Goal: Task Accomplishment & Management: Manage account settings

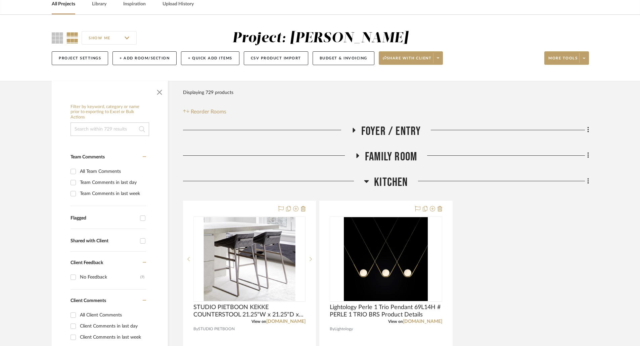
click at [367, 182] on icon at bounding box center [366, 181] width 5 height 3
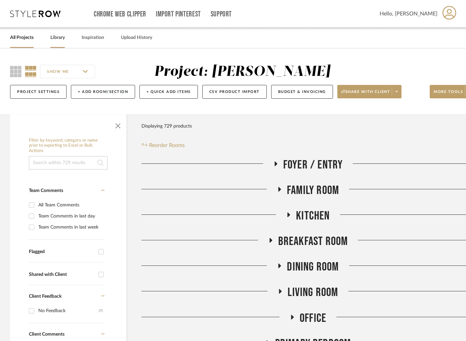
click at [57, 40] on link "Library" at bounding box center [57, 37] width 14 height 9
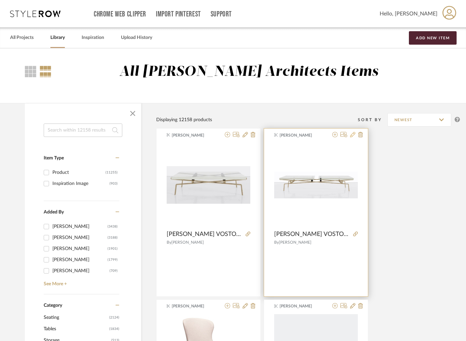
click at [353, 134] on icon at bounding box center [352, 134] width 5 height 5
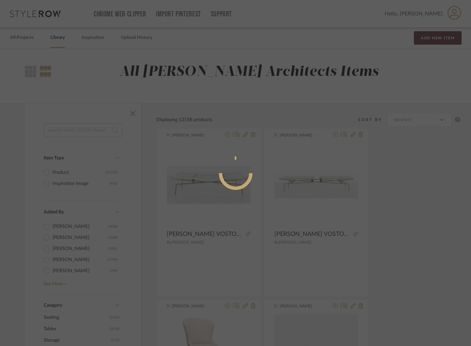
radio input "true"
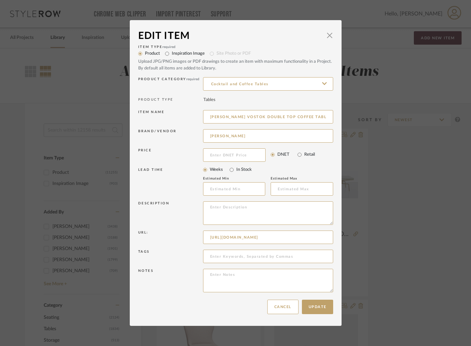
scroll to position [0, 205]
drag, startPoint x: 206, startPoint y: 237, endPoint x: 381, endPoint y: 240, distance: 174.7
click at [381, 240] on div "Edit Item × Item Type required Product Inspiration Image Site Photo or PDF Uplo…" at bounding box center [235, 173] width 471 height 346
paste input "[URL][DOMAIN_NAME]"
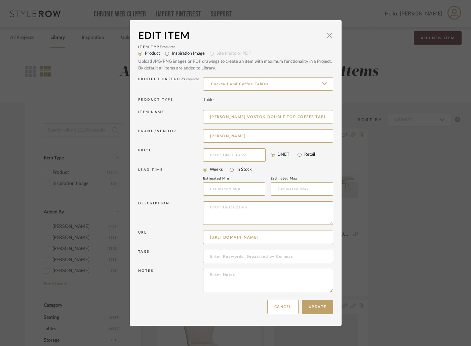
scroll to position [0, 27]
type input "[URL][DOMAIN_NAME]"
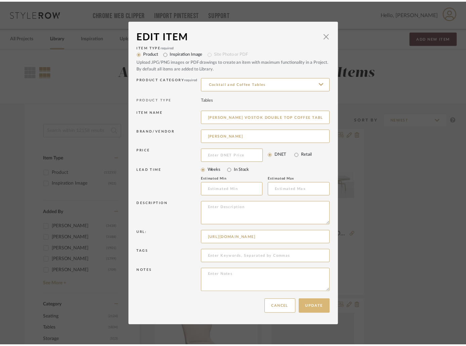
scroll to position [0, 0]
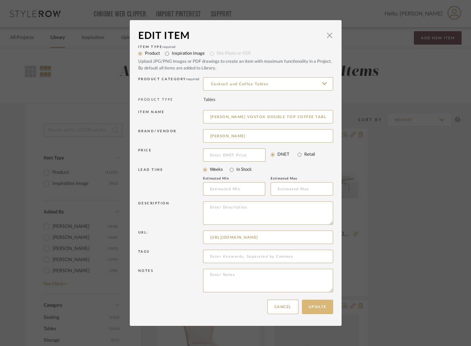
click at [318, 309] on button "Update" at bounding box center [317, 307] width 31 height 14
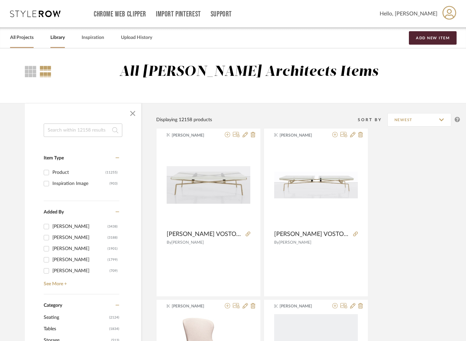
click at [27, 39] on link "All Projects" at bounding box center [22, 37] width 24 height 9
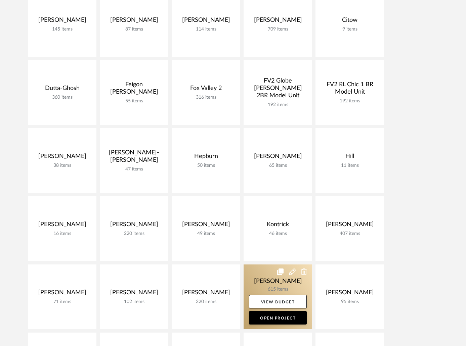
scroll to position [302, 0]
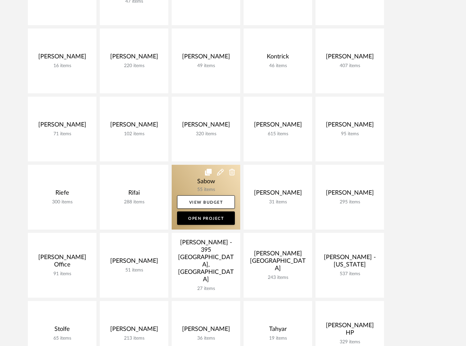
click at [206, 183] on link at bounding box center [206, 197] width 69 height 65
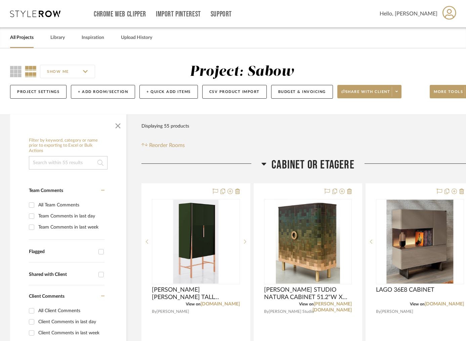
drag, startPoint x: 295, startPoint y: 163, endPoint x: 440, endPoint y: 154, distance: 145.5
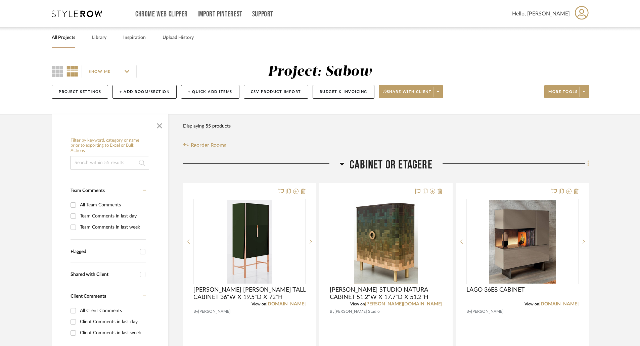
click at [589, 161] on icon at bounding box center [589, 163] width 2 height 7
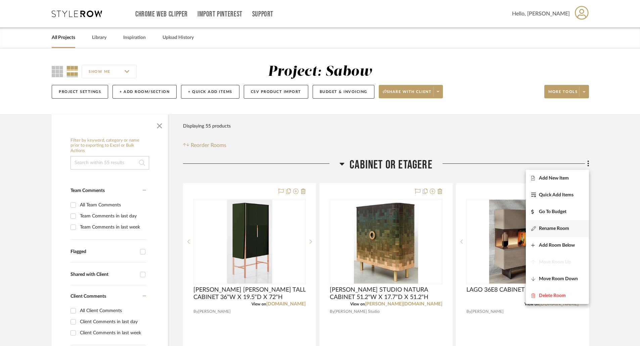
click at [564, 227] on span "Rename Room" at bounding box center [554, 229] width 30 height 6
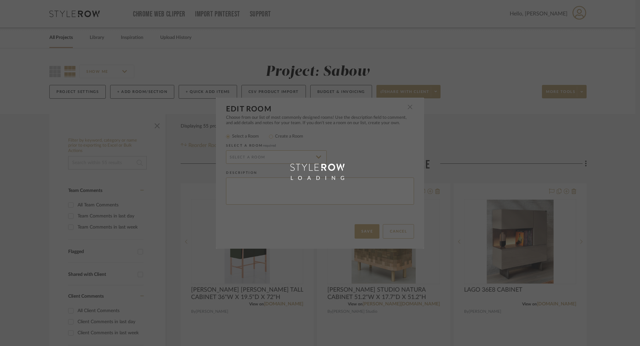
radio input "false"
radio input "true"
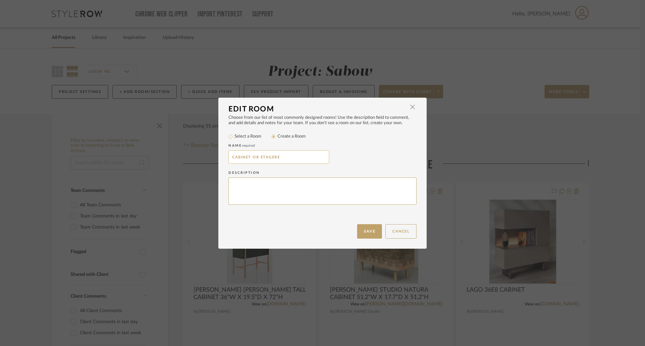
click at [230, 157] on input "CABINET OR ETAGERE" at bounding box center [278, 157] width 101 height 13
drag, startPoint x: 250, startPoint y: 157, endPoint x: 301, endPoint y: 157, distance: 50.7
click at [301, 157] on input "CABINET OR ETAGERE" at bounding box center [278, 157] width 101 height 13
type input "CABINET FOR RECORD PLAYER"
click at [374, 230] on button "Save" at bounding box center [369, 231] width 25 height 14
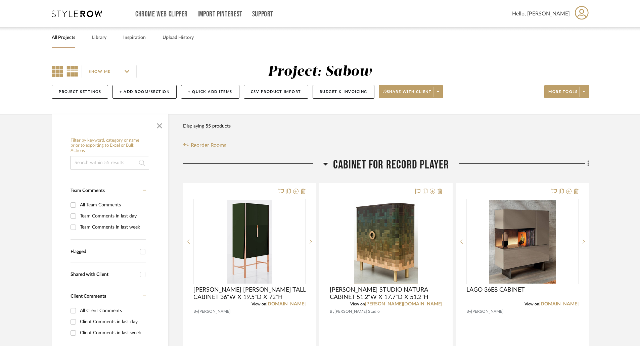
click at [58, 71] on icon at bounding box center [57, 71] width 11 height 11
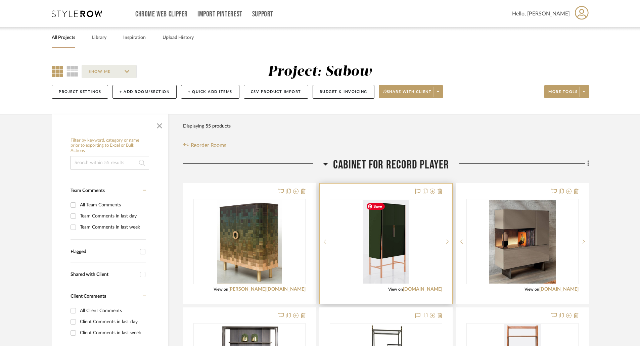
scroll to position [67, 0]
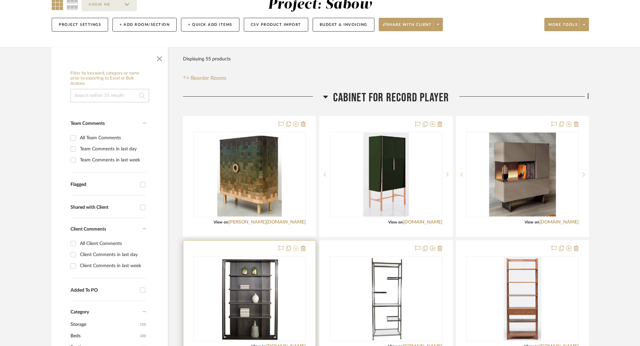
click at [296, 250] on icon at bounding box center [295, 248] width 5 height 5
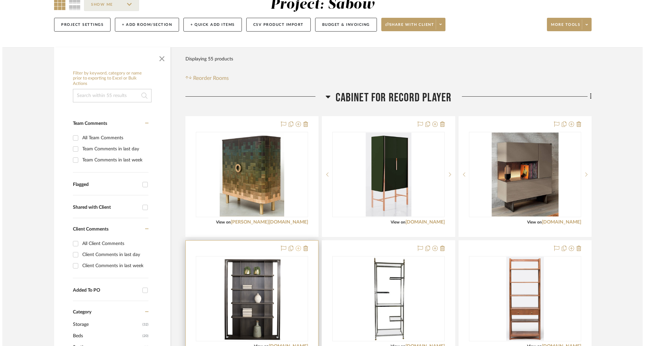
scroll to position [0, 0]
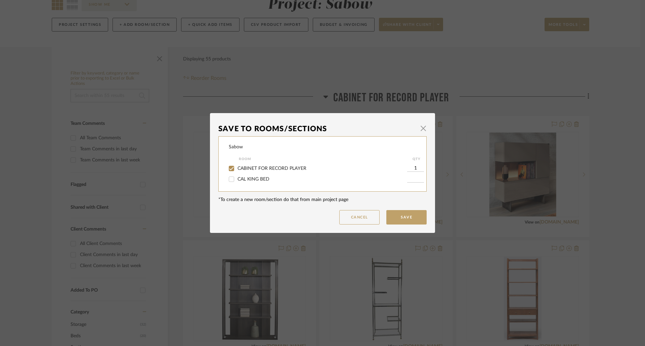
drag, startPoint x: 269, startPoint y: 167, endPoint x: 276, endPoint y: 171, distance: 7.2
click at [269, 167] on span "CABINET FOR RECORD PLAYER" at bounding box center [272, 168] width 69 height 5
click at [237, 167] on input "CABINET FOR RECORD PLAYER" at bounding box center [231, 168] width 11 height 11
checkbox input "false"
click at [410, 220] on button "Save" at bounding box center [406, 217] width 40 height 14
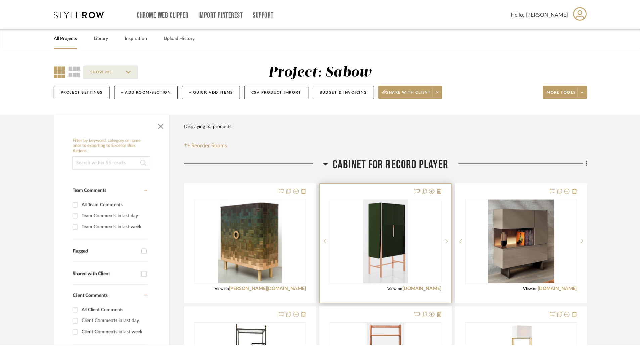
scroll to position [67, 0]
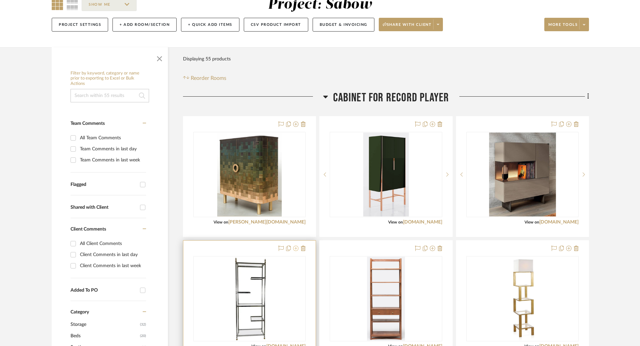
click at [295, 248] on icon at bounding box center [295, 248] width 5 height 5
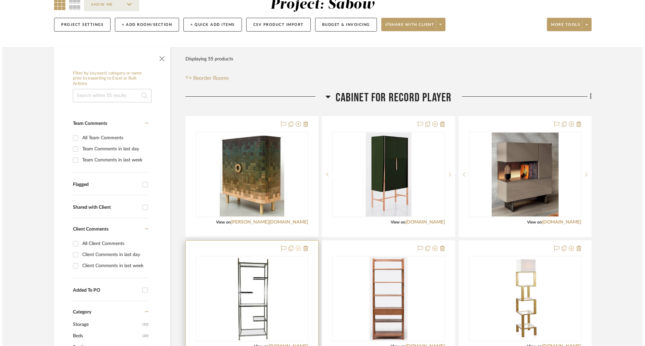
scroll to position [0, 0]
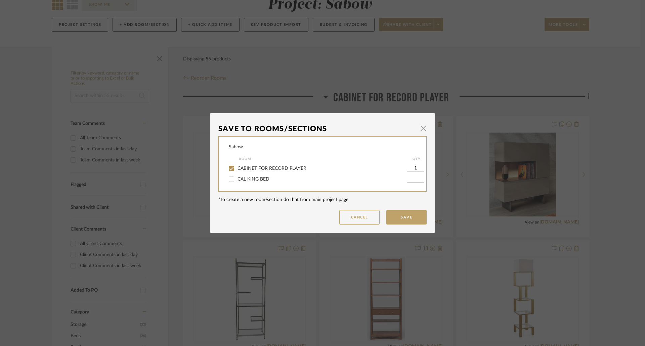
click at [256, 166] on span "CABINET FOR RECORD PLAYER" at bounding box center [272, 168] width 69 height 5
click at [237, 166] on input "CABINET FOR RECORD PLAYER" at bounding box center [231, 168] width 11 height 11
checkbox input "false"
click at [398, 213] on button "Save" at bounding box center [406, 217] width 40 height 14
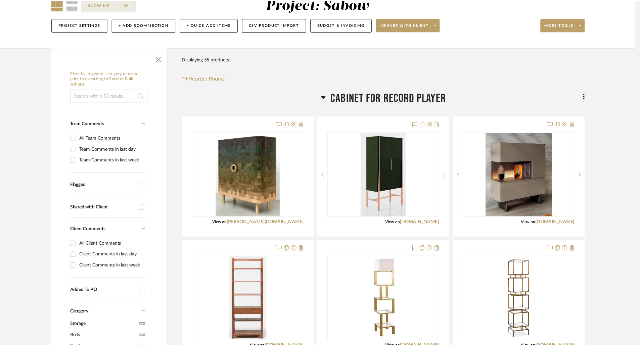
scroll to position [67, 0]
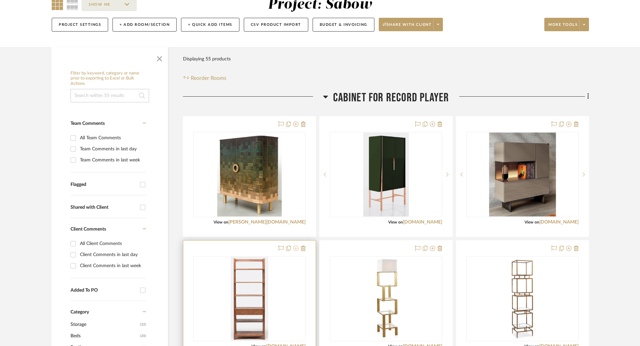
click at [295, 250] on icon at bounding box center [295, 248] width 5 height 5
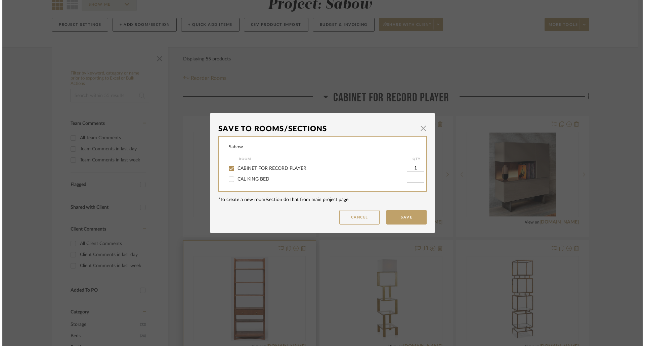
scroll to position [0, 0]
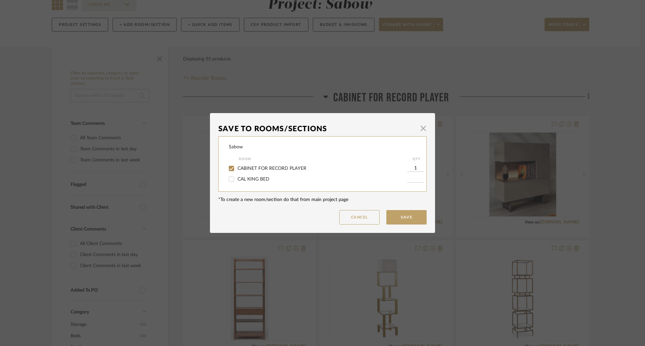
click at [282, 169] on span "CABINET FOR RECORD PLAYER" at bounding box center [272, 168] width 69 height 5
click at [237, 169] on input "CABINET FOR RECORD PLAYER" at bounding box center [231, 168] width 11 height 11
checkbox input "false"
click at [397, 215] on button "Save" at bounding box center [406, 217] width 40 height 14
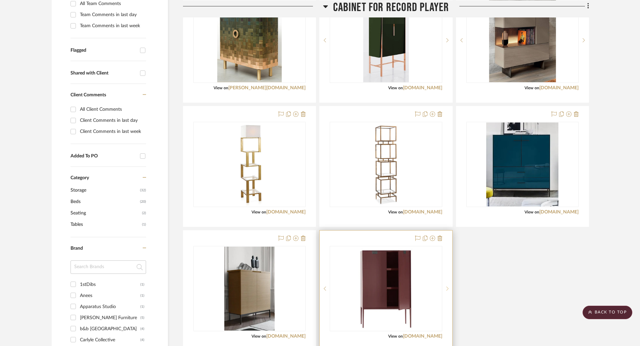
scroll to position [302, 0]
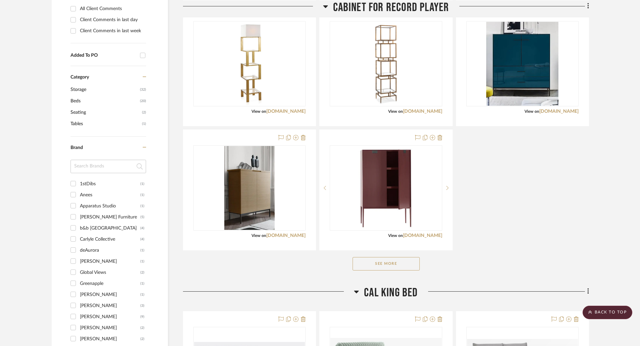
click at [387, 267] on button "See More" at bounding box center [386, 263] width 67 height 13
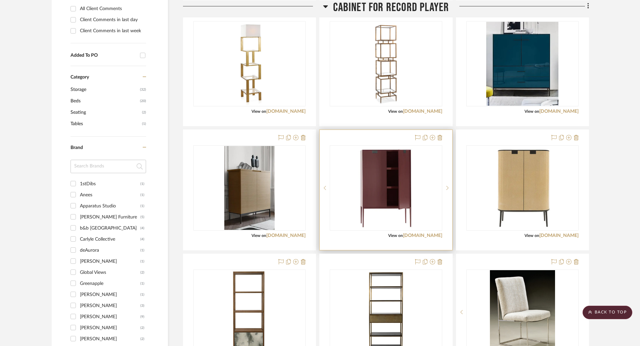
scroll to position [336, 0]
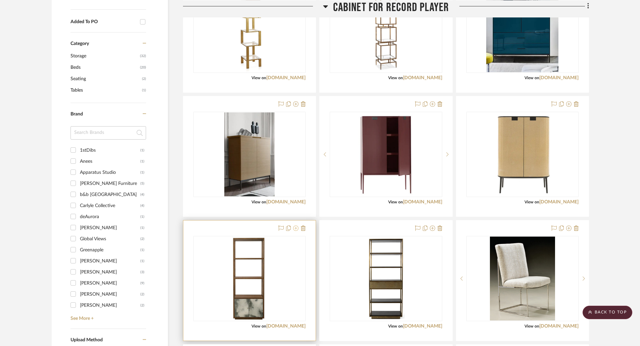
click at [297, 228] on icon at bounding box center [295, 228] width 5 height 5
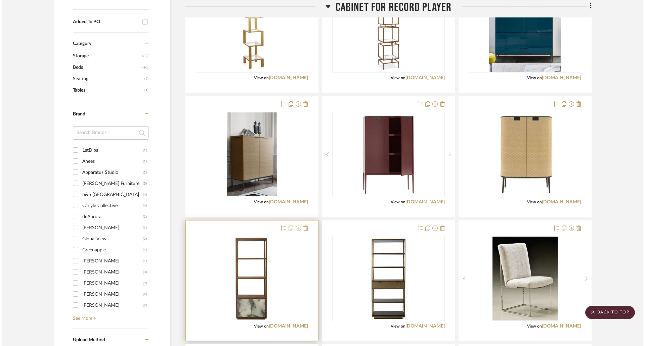
scroll to position [0, 0]
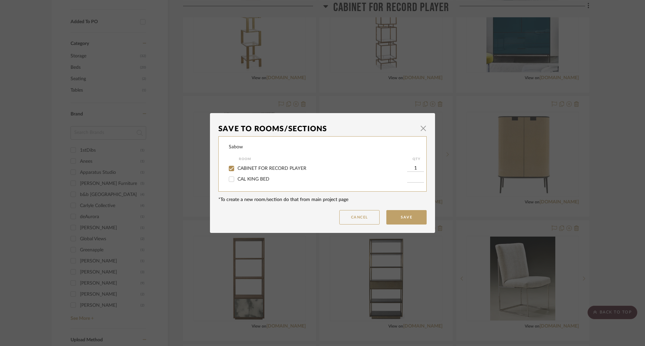
click at [287, 168] on span "CABINET FOR RECORD PLAYER" at bounding box center [272, 168] width 69 height 5
click at [237, 168] on input "CABINET FOR RECORD PLAYER" at bounding box center [231, 168] width 11 height 11
checkbox input "false"
click at [408, 222] on button "Save" at bounding box center [406, 217] width 40 height 14
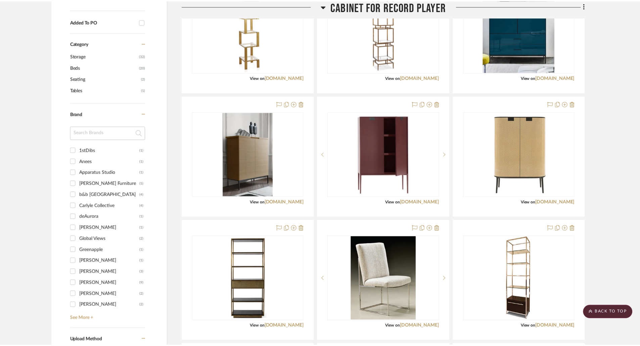
scroll to position [336, 0]
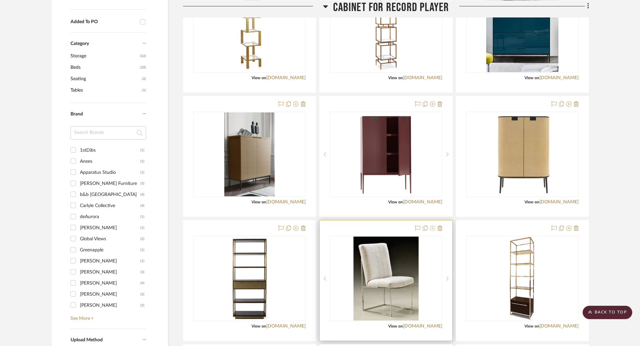
click at [432, 229] on icon at bounding box center [432, 228] width 5 height 5
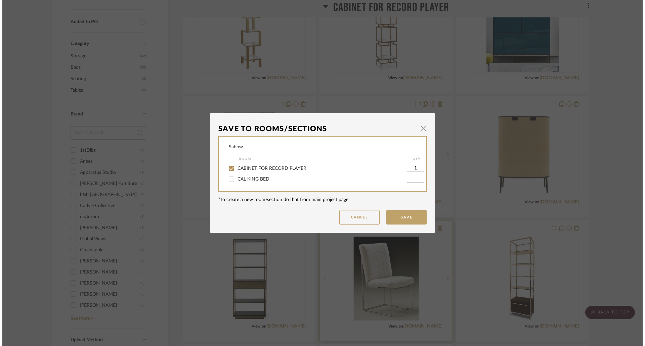
scroll to position [0, 0]
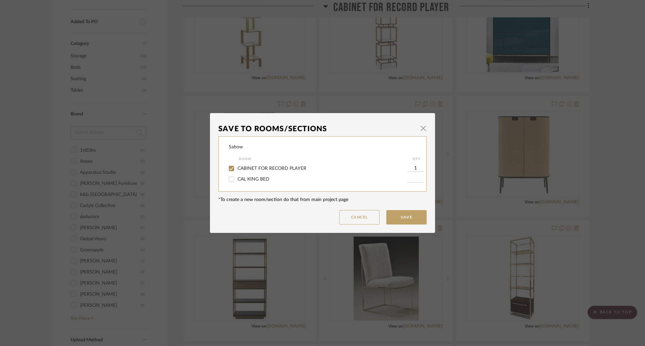
click at [273, 168] on span "CABINET FOR RECORD PLAYER" at bounding box center [272, 168] width 69 height 5
click at [237, 168] on input "CABINET FOR RECORD PLAYER" at bounding box center [231, 168] width 11 height 11
checkbox input "false"
click at [409, 220] on button "Save" at bounding box center [406, 217] width 40 height 14
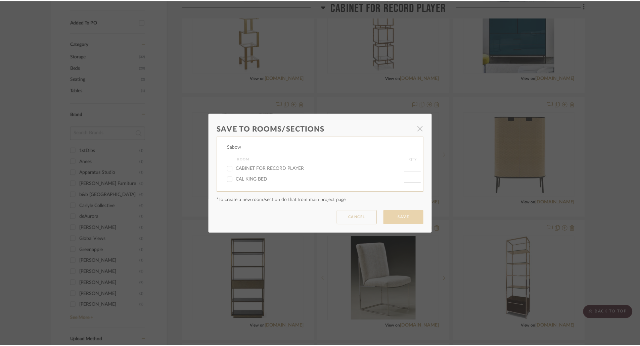
scroll to position [336, 0]
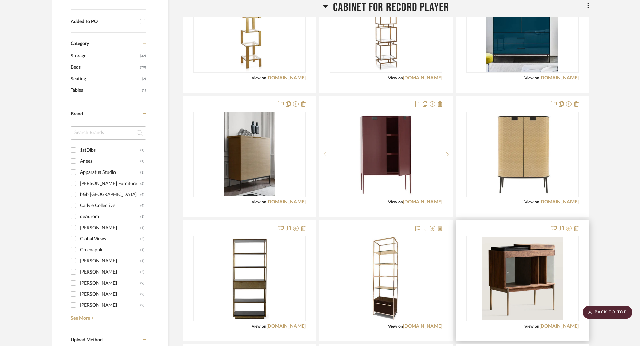
click at [568, 230] on icon at bounding box center [568, 228] width 5 height 5
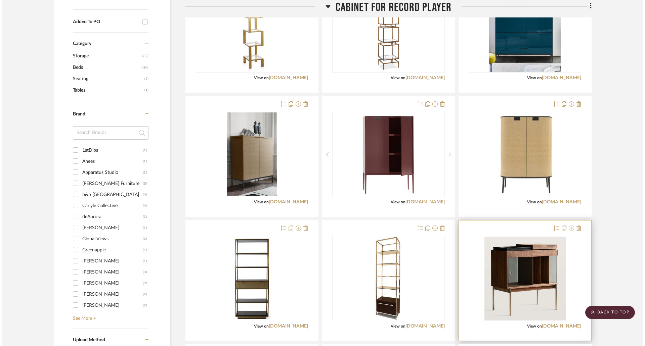
scroll to position [0, 0]
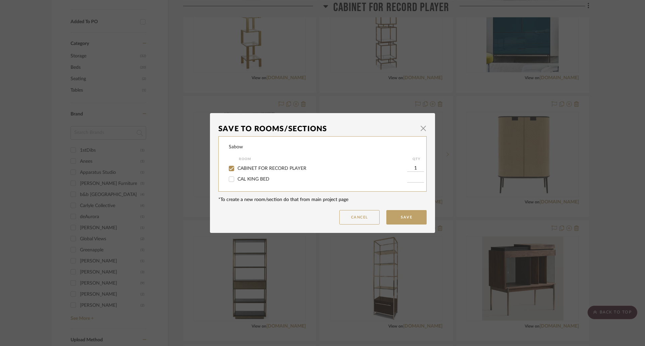
click at [266, 167] on span "CABINET FOR RECORD PLAYER" at bounding box center [272, 168] width 69 height 5
click at [237, 167] on input "CABINET FOR RECORD PLAYER" at bounding box center [231, 168] width 11 height 11
checkbox input "false"
click at [416, 222] on button "Save" at bounding box center [406, 217] width 40 height 14
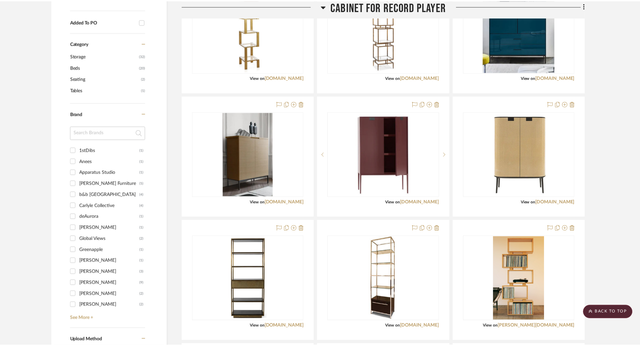
scroll to position [336, 0]
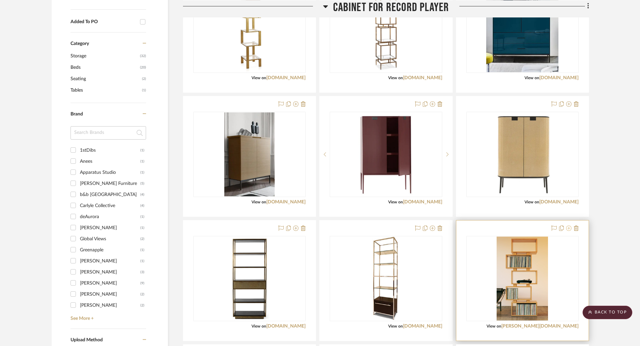
click at [569, 229] on icon at bounding box center [568, 228] width 5 height 5
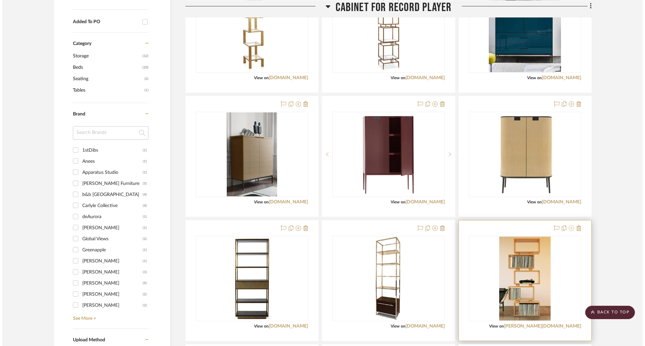
scroll to position [0, 0]
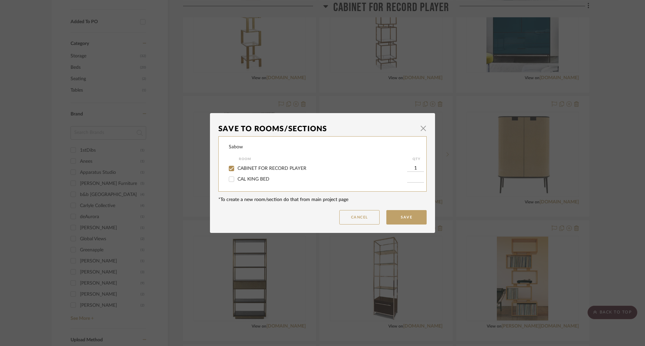
click at [287, 167] on span "CABINET FOR RECORD PLAYER" at bounding box center [272, 168] width 69 height 5
click at [237, 167] on input "CABINET FOR RECORD PLAYER" at bounding box center [231, 168] width 11 height 11
checkbox input "false"
click at [418, 222] on button "Save" at bounding box center [406, 217] width 40 height 14
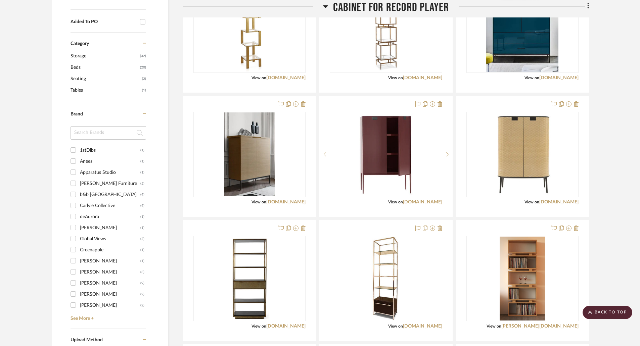
scroll to position [437, 0]
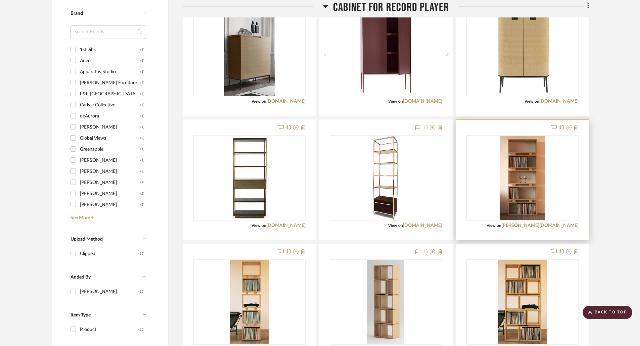
click at [569, 126] on icon at bounding box center [568, 127] width 5 height 5
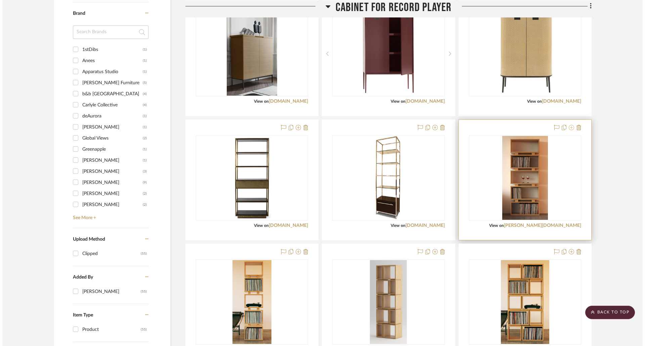
scroll to position [0, 0]
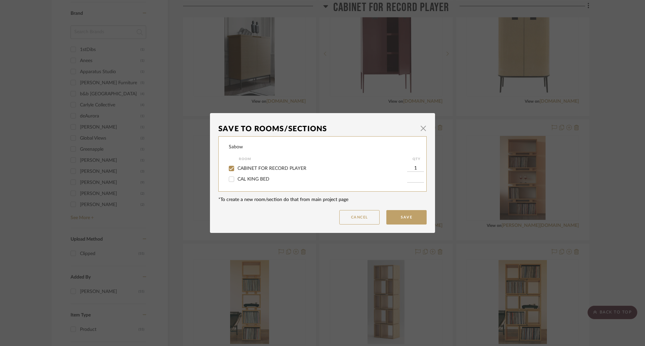
click at [289, 165] on div "CABINET FOR RECORD PLAYER" at bounding box center [318, 168] width 178 height 11
click at [290, 166] on span "CABINET FOR RECORD PLAYER" at bounding box center [272, 168] width 69 height 5
click at [237, 166] on input "CABINET FOR RECORD PLAYER" at bounding box center [231, 168] width 11 height 11
checkbox input "false"
click at [404, 215] on button "Save" at bounding box center [406, 217] width 40 height 14
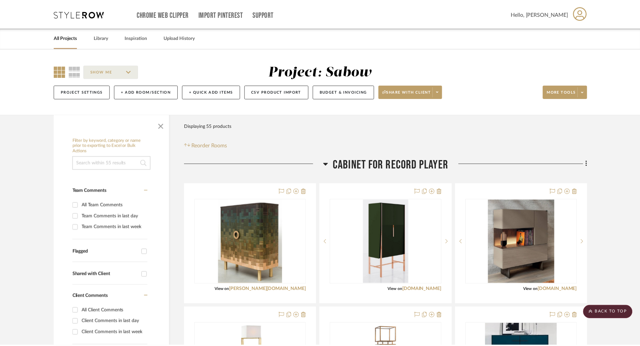
scroll to position [437, 0]
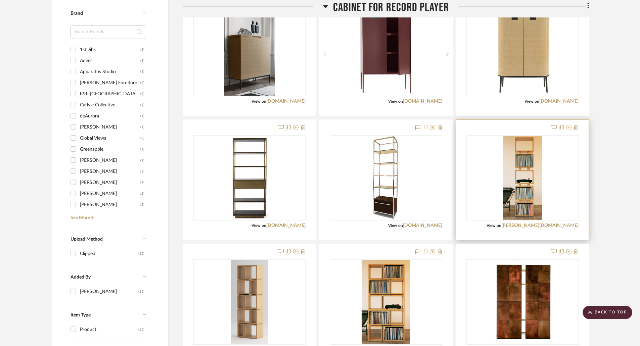
click at [568, 127] on icon at bounding box center [568, 127] width 5 height 5
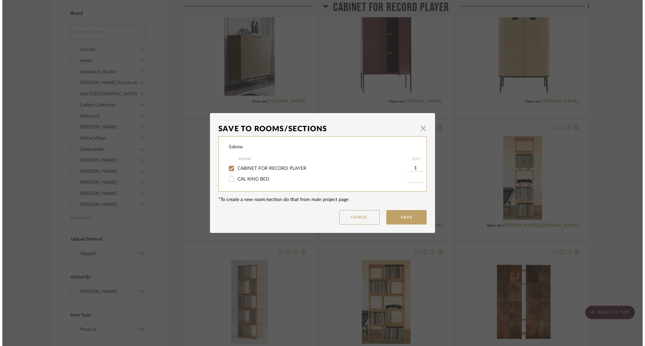
scroll to position [0, 0]
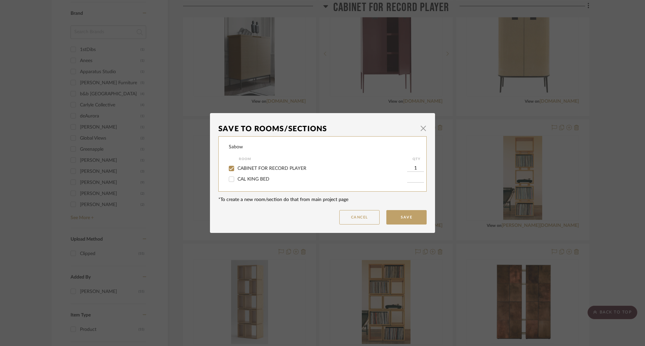
click at [265, 168] on span "CABINET FOR RECORD PLAYER" at bounding box center [272, 168] width 69 height 5
click at [237, 168] on input "CABINET FOR RECORD PLAYER" at bounding box center [231, 168] width 11 height 11
checkbox input "false"
click at [410, 215] on button "Save" at bounding box center [406, 217] width 40 height 14
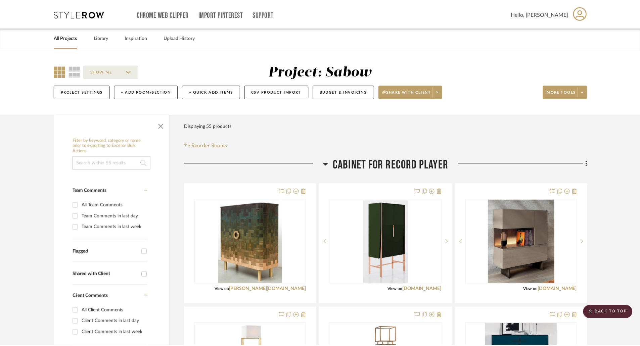
scroll to position [437, 0]
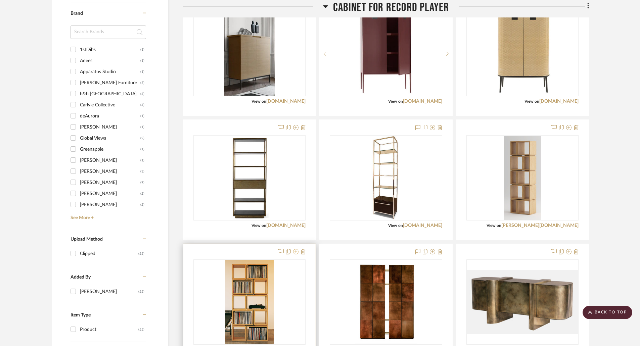
click at [297, 253] on icon at bounding box center [295, 251] width 5 height 5
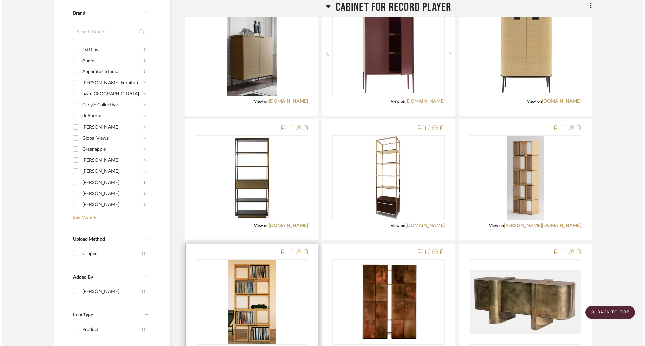
scroll to position [0, 0]
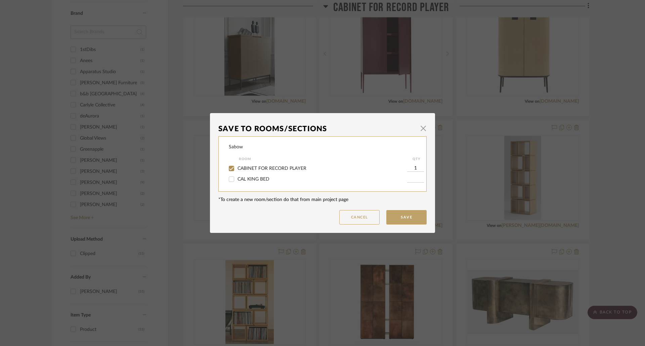
click at [261, 168] on span "CABINET FOR RECORD PLAYER" at bounding box center [272, 168] width 69 height 5
click at [237, 168] on input "CABINET FOR RECORD PLAYER" at bounding box center [231, 168] width 11 height 11
checkbox input "false"
click at [401, 214] on button "Save" at bounding box center [406, 217] width 40 height 14
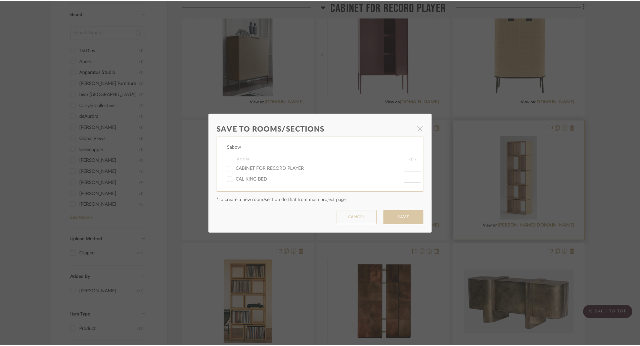
scroll to position [437, 0]
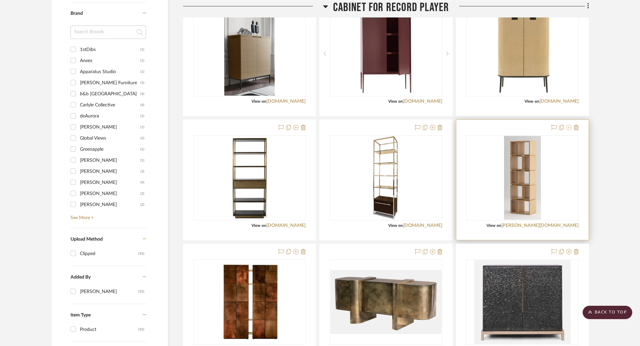
click at [569, 128] on icon at bounding box center [568, 127] width 5 height 5
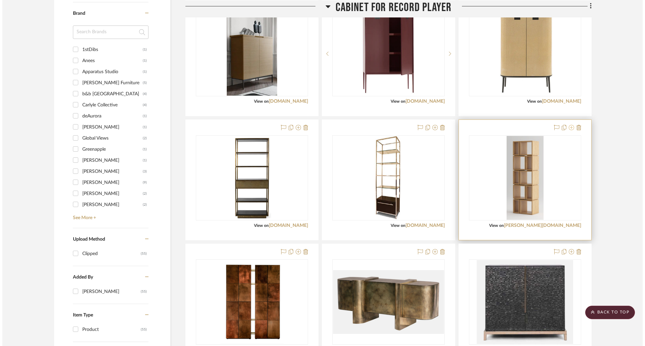
scroll to position [0, 0]
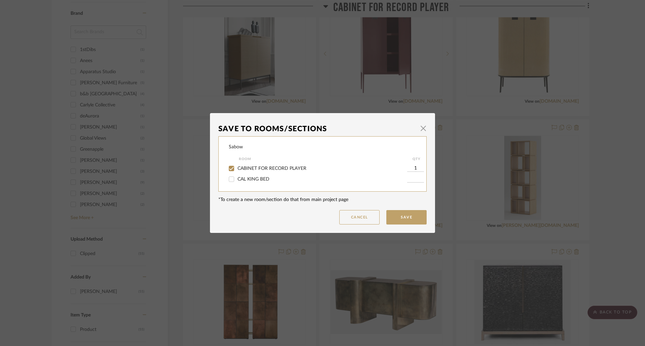
click at [288, 168] on span "CABINET FOR RECORD PLAYER" at bounding box center [272, 168] width 69 height 5
click at [237, 168] on input "CABINET FOR RECORD PLAYER" at bounding box center [231, 168] width 11 height 11
checkbox input "false"
click at [407, 218] on button "Save" at bounding box center [406, 217] width 40 height 14
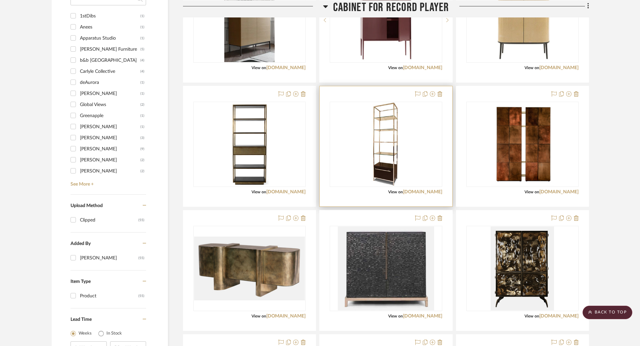
scroll to position [504, 0]
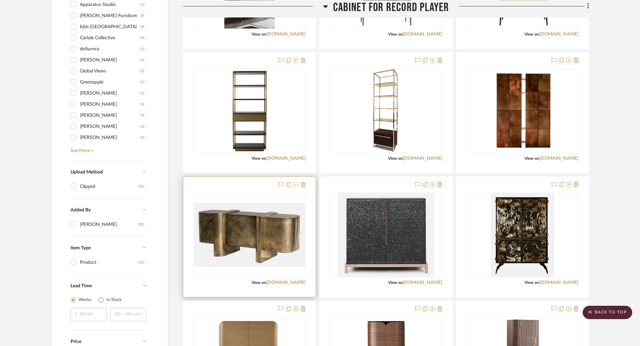
click at [296, 183] on icon at bounding box center [295, 184] width 5 height 5
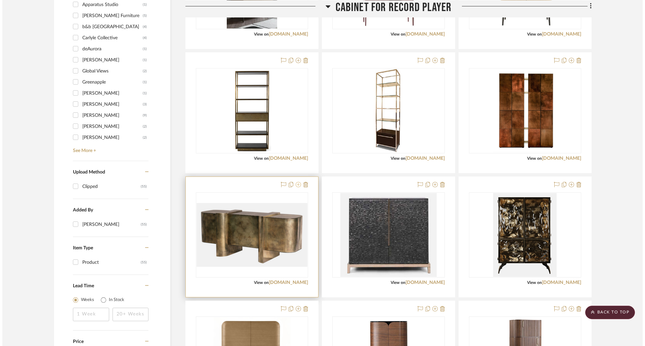
scroll to position [0, 0]
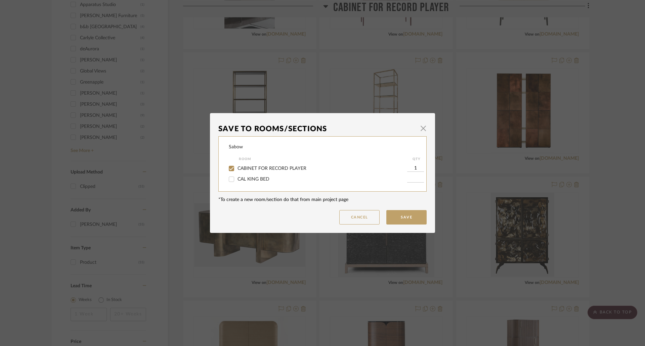
click at [249, 165] on div "CABINET FOR RECORD PLAYER" at bounding box center [318, 168] width 178 height 11
click at [253, 168] on span "CABINET FOR RECORD PLAYER" at bounding box center [272, 168] width 69 height 5
click at [237, 168] on input "CABINET FOR RECORD PLAYER" at bounding box center [231, 168] width 11 height 11
checkbox input "false"
click at [403, 220] on button "Save" at bounding box center [406, 217] width 40 height 14
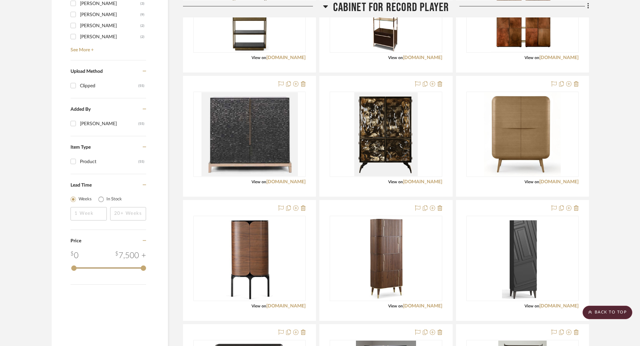
scroll to position [638, 0]
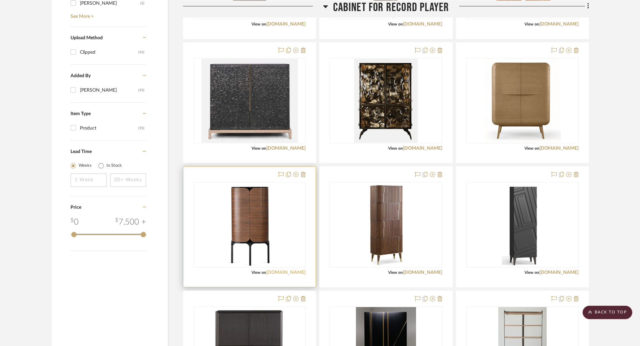
click at [284, 273] on link "[DOMAIN_NAME]" at bounding box center [285, 272] width 39 height 5
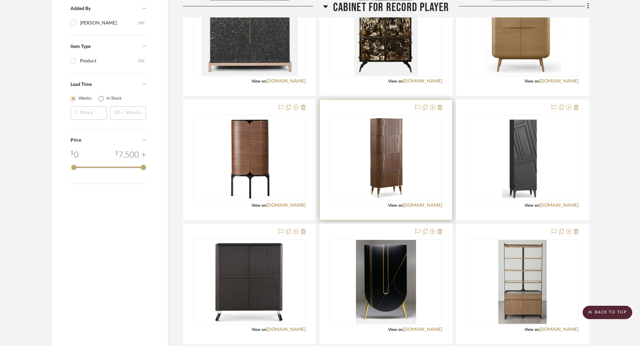
scroll to position [773, 0]
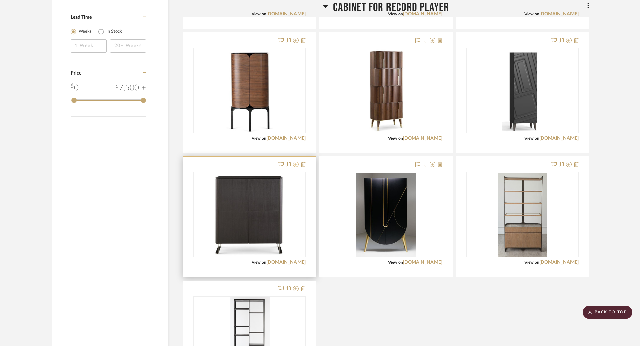
click at [297, 164] on icon at bounding box center [295, 164] width 5 height 5
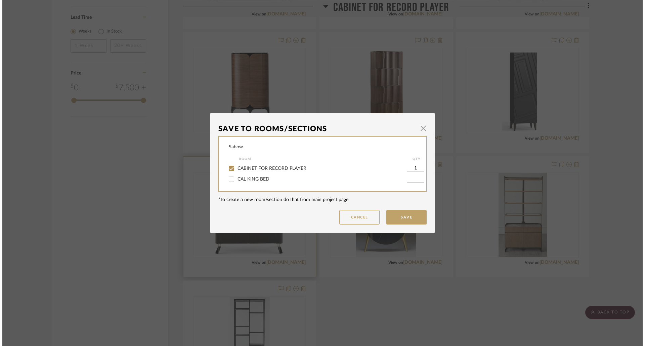
scroll to position [0, 0]
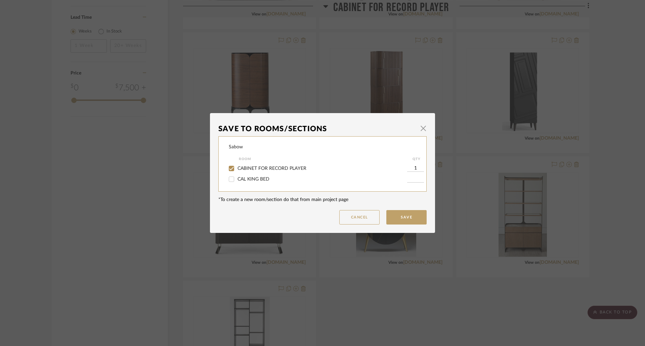
click at [258, 170] on span "CABINET FOR RECORD PLAYER" at bounding box center [272, 168] width 69 height 5
click at [237, 170] on input "CABINET FOR RECORD PLAYER" at bounding box center [231, 168] width 11 height 11
checkbox input "false"
click at [394, 217] on button "Save" at bounding box center [406, 217] width 40 height 14
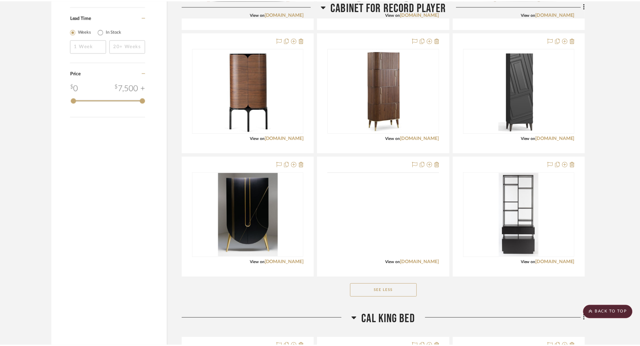
scroll to position [773, 0]
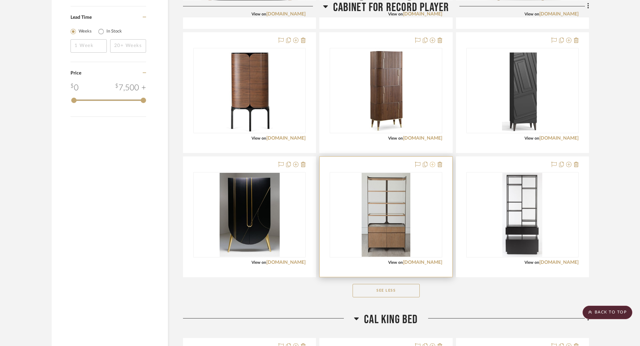
click at [432, 166] on icon at bounding box center [432, 164] width 5 height 5
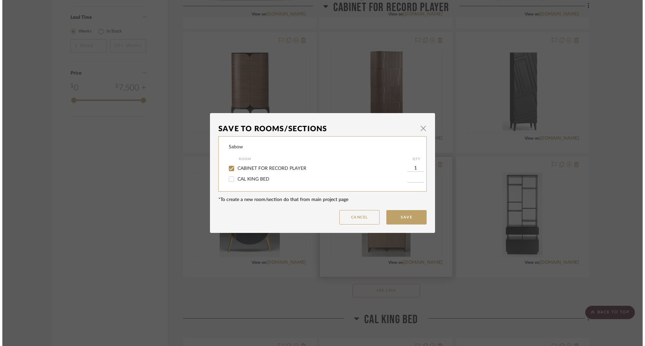
scroll to position [0, 0]
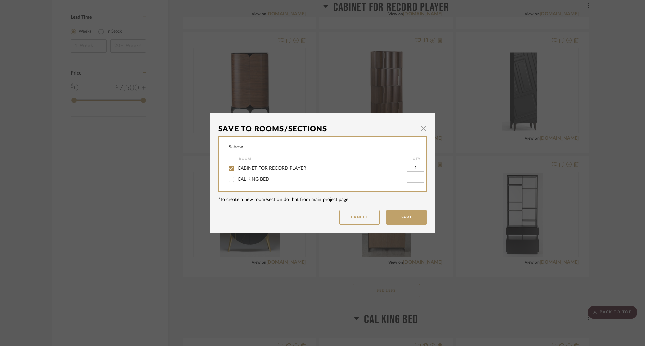
click at [280, 170] on span "CABINET FOR RECORD PLAYER" at bounding box center [272, 168] width 69 height 5
click at [237, 170] on input "CABINET FOR RECORD PLAYER" at bounding box center [231, 168] width 11 height 11
checkbox input "false"
click at [406, 216] on button "Save" at bounding box center [406, 217] width 40 height 14
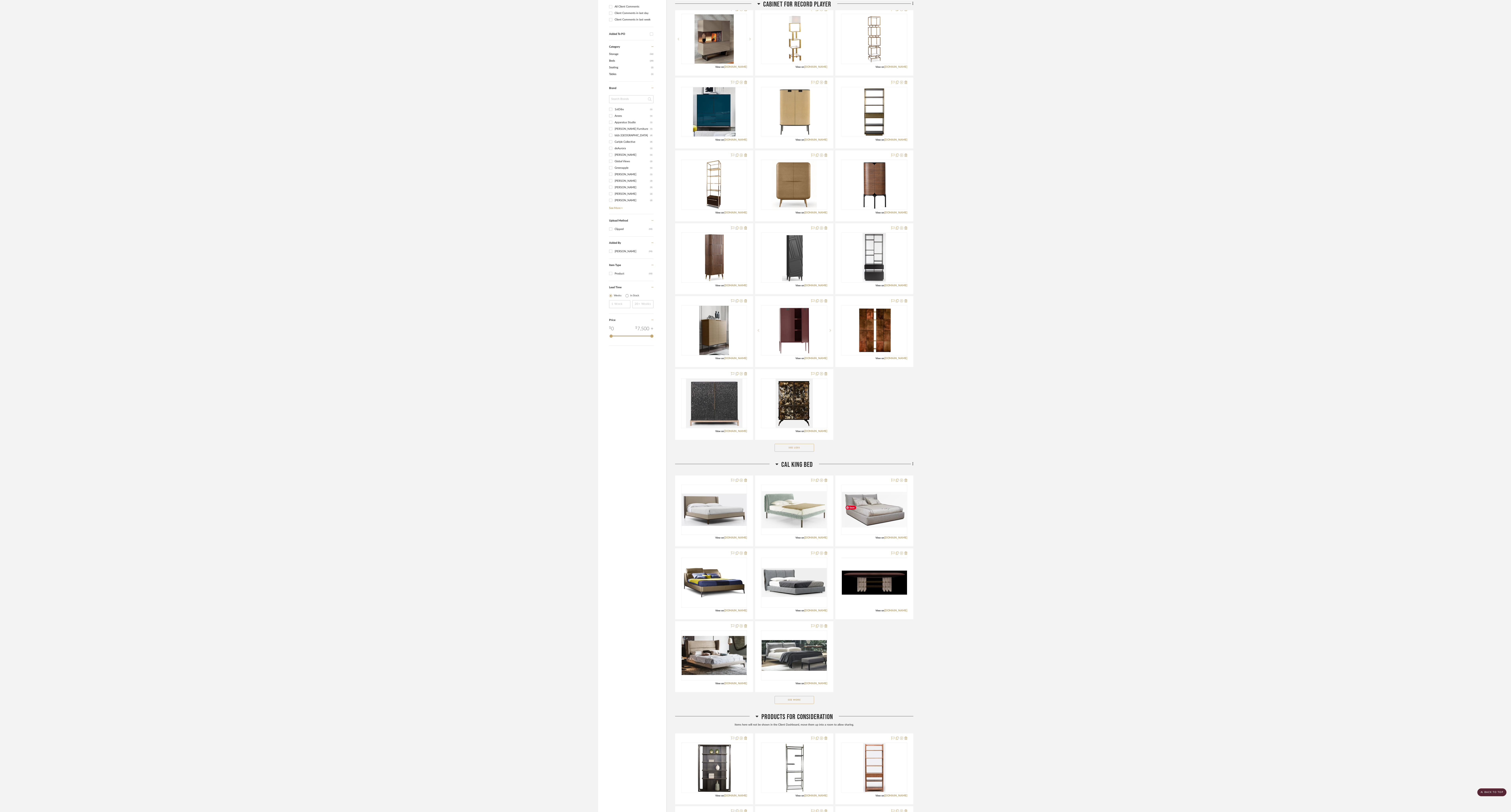
scroll to position [373, 0]
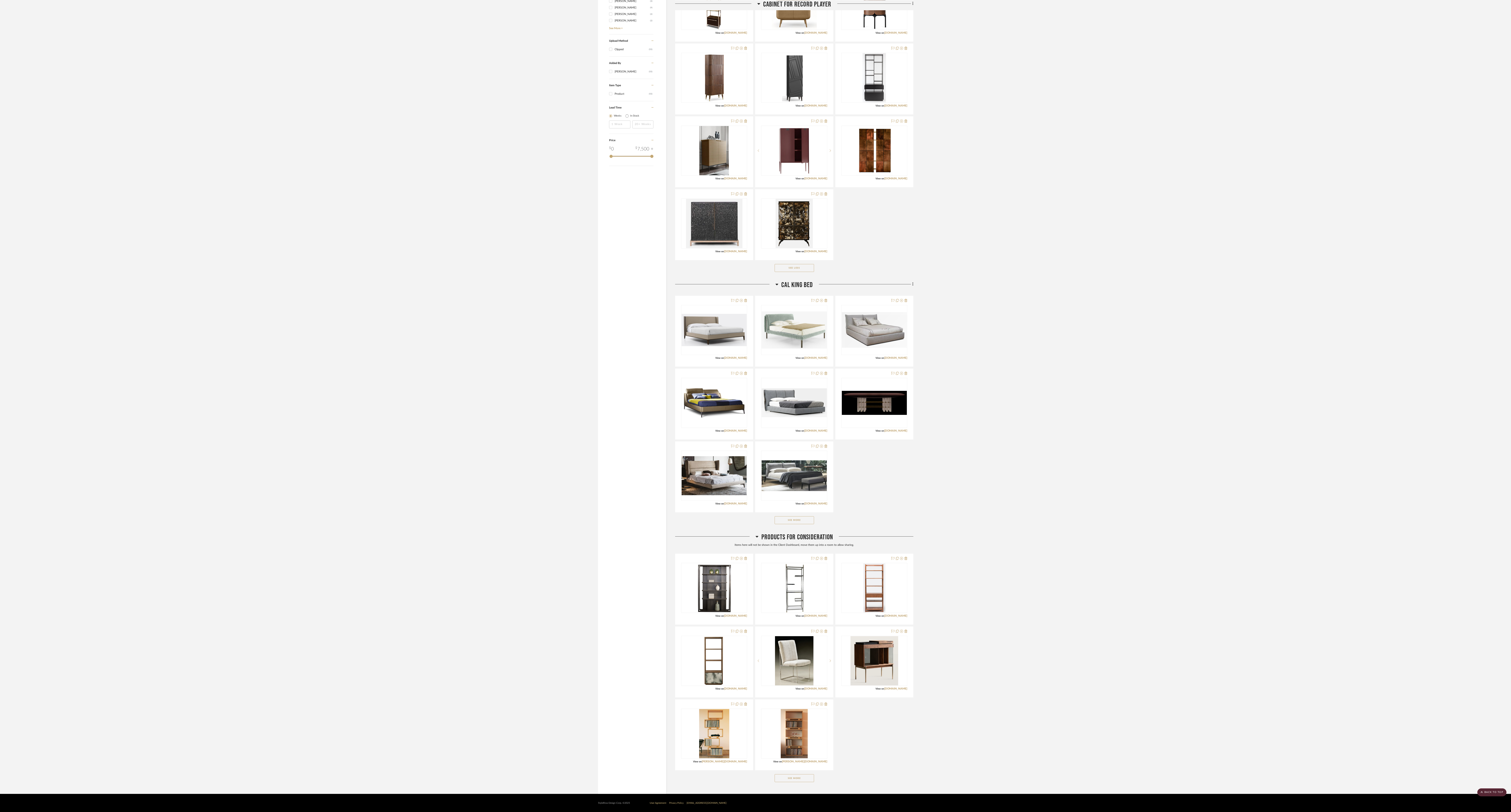
click at [375, 203] on button "See More" at bounding box center [794, 520] width 39 height 8
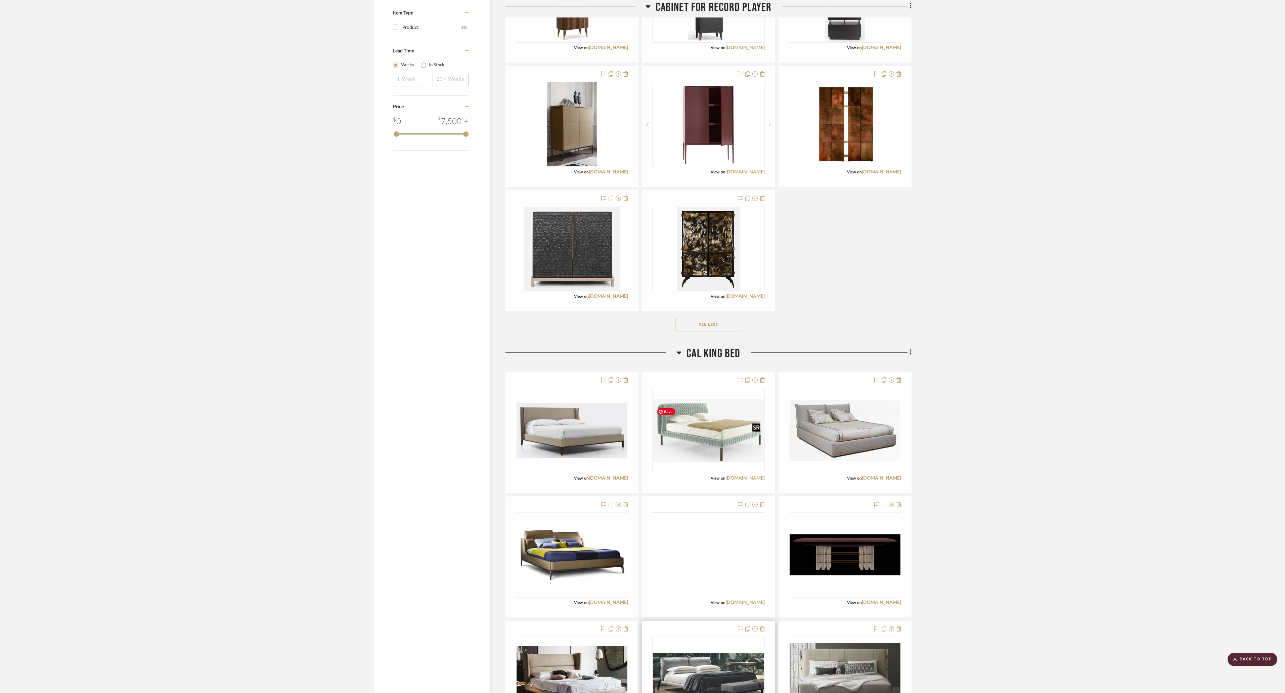
scroll to position [941, 0]
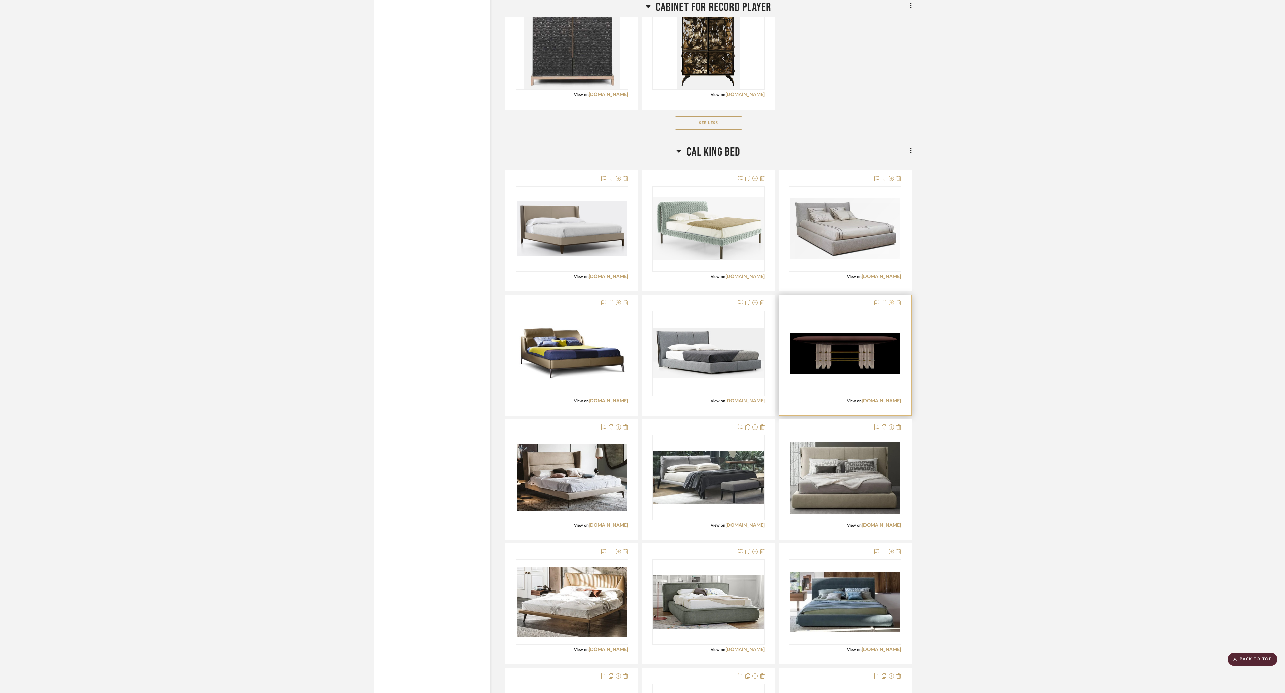
click at [640, 305] on icon at bounding box center [891, 302] width 5 height 5
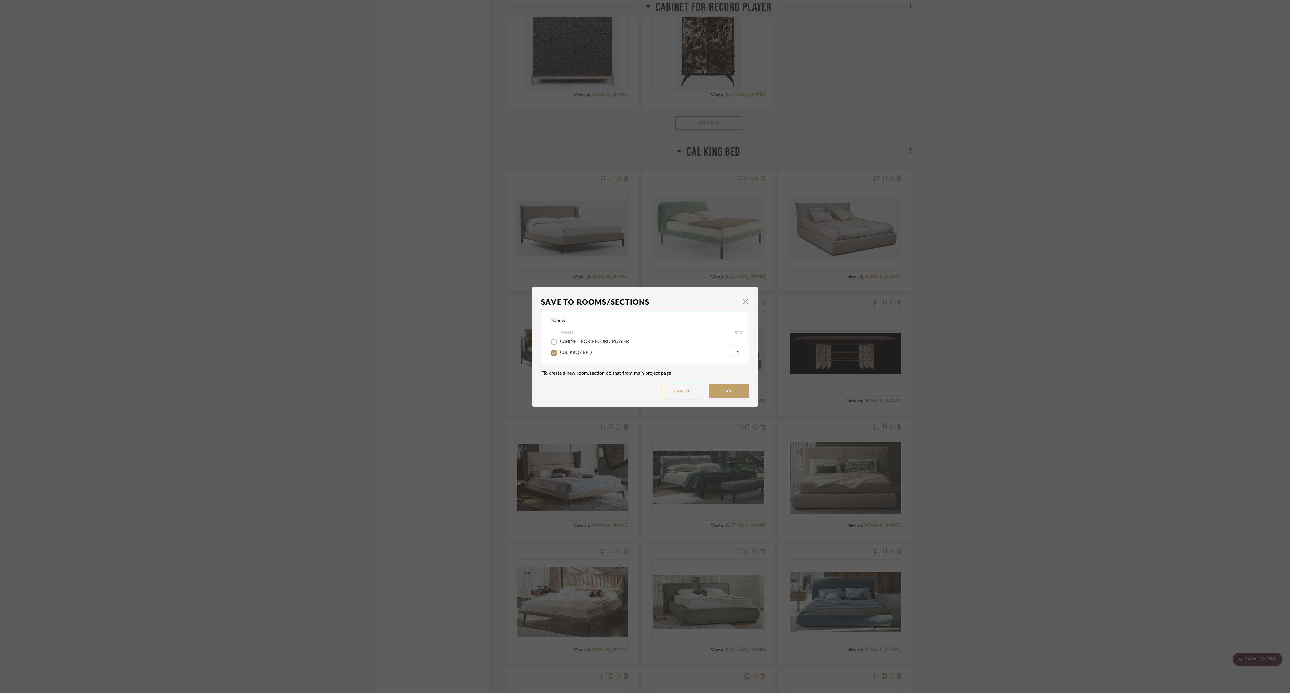
click at [585, 346] on span "CAL KING BED" at bounding box center [576, 352] width 32 height 5
click at [559, 346] on input "CAL KING BED" at bounding box center [554, 352] width 11 height 11
checkbox input "false"
click at [640, 346] on button "Save" at bounding box center [729, 391] width 40 height 14
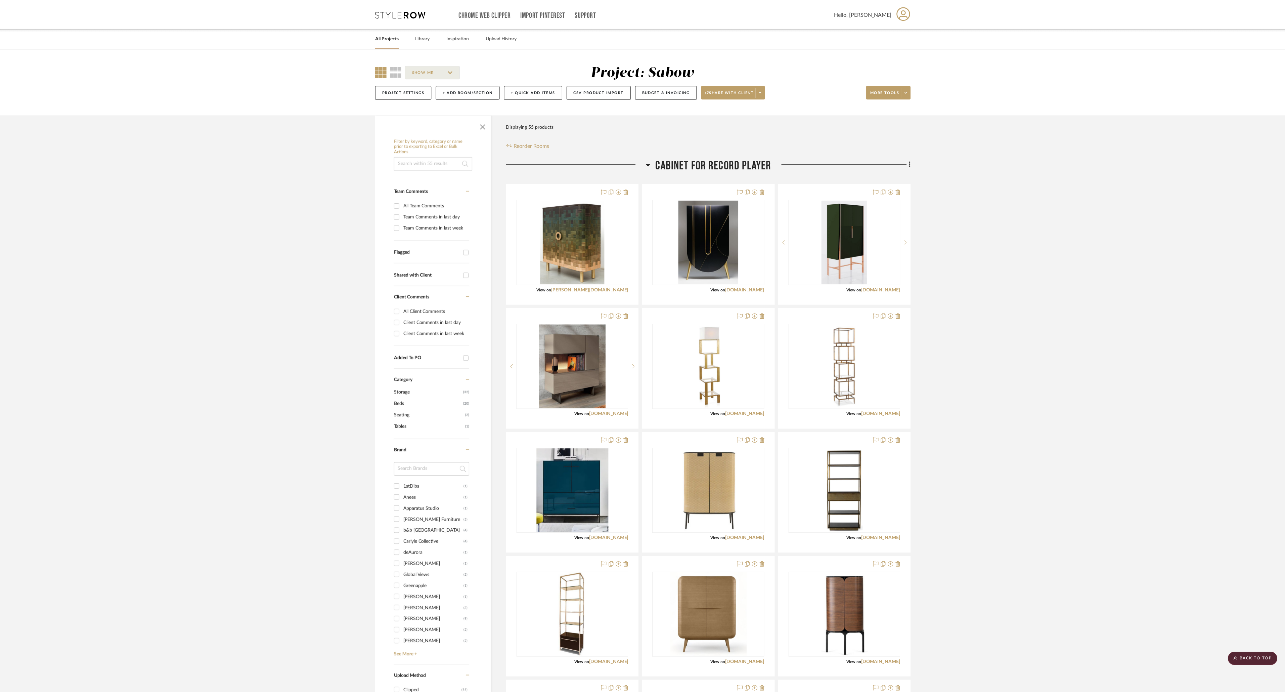
scroll to position [941, 0]
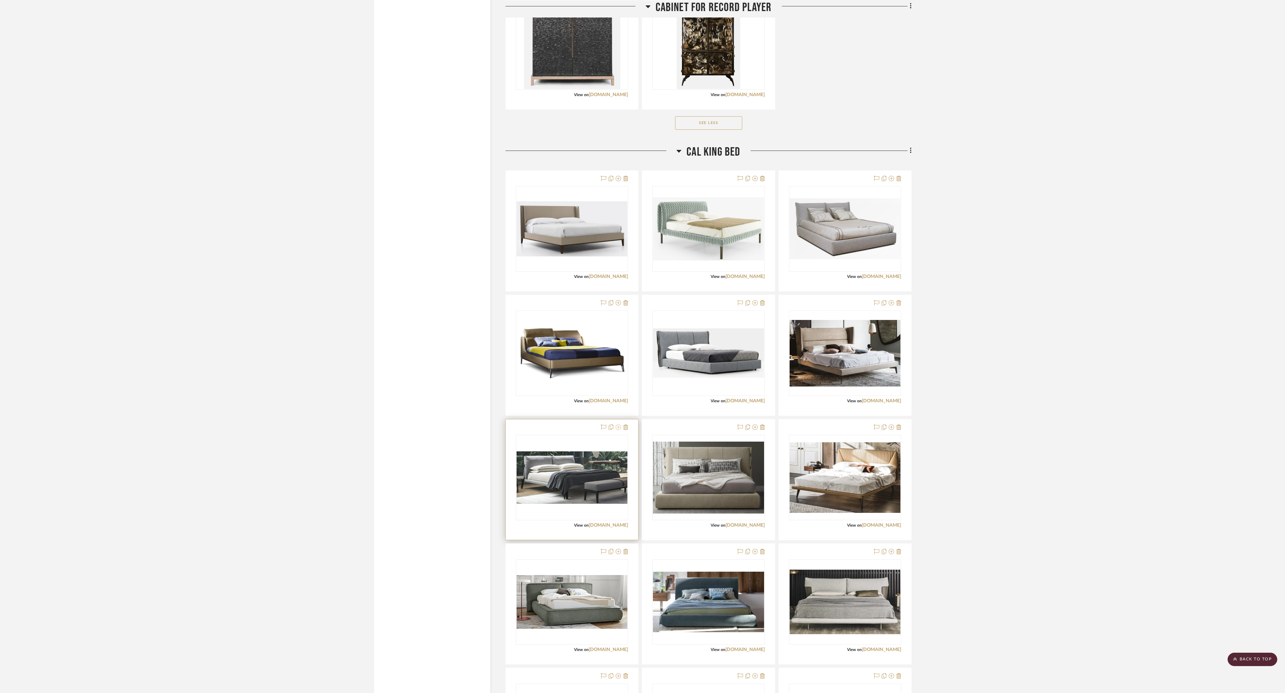
click at [619, 346] on icon at bounding box center [618, 426] width 5 height 5
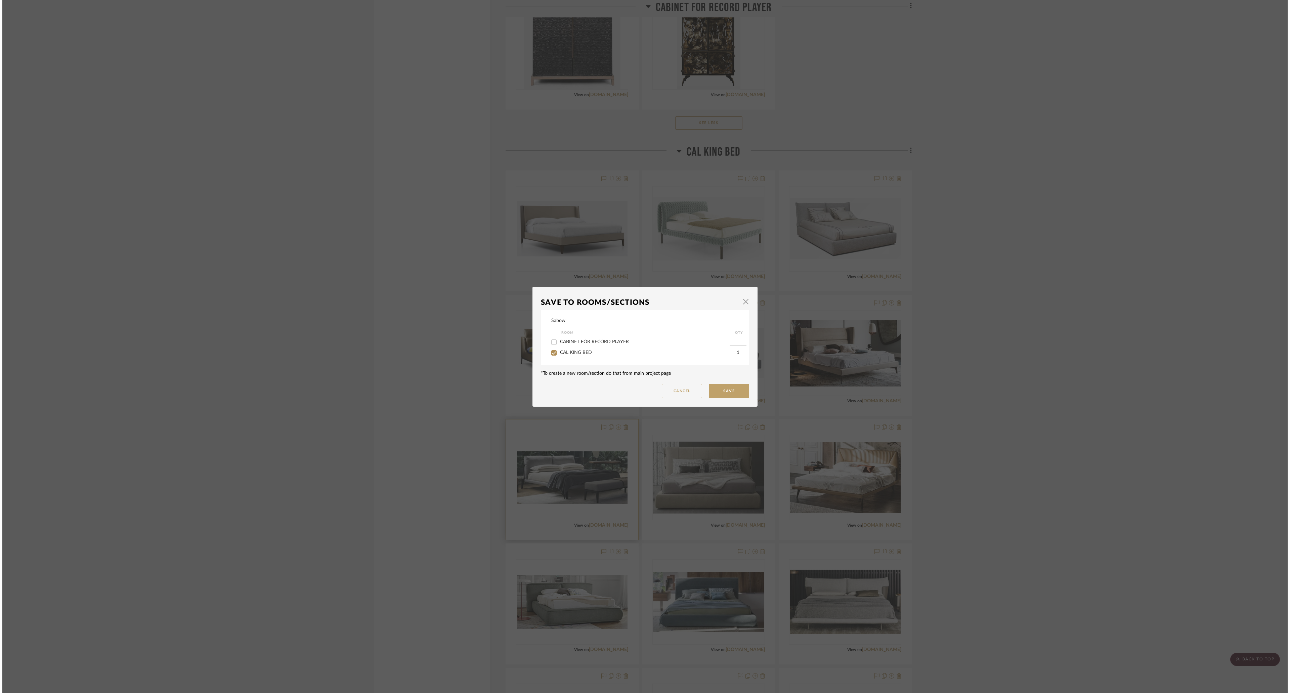
scroll to position [0, 0]
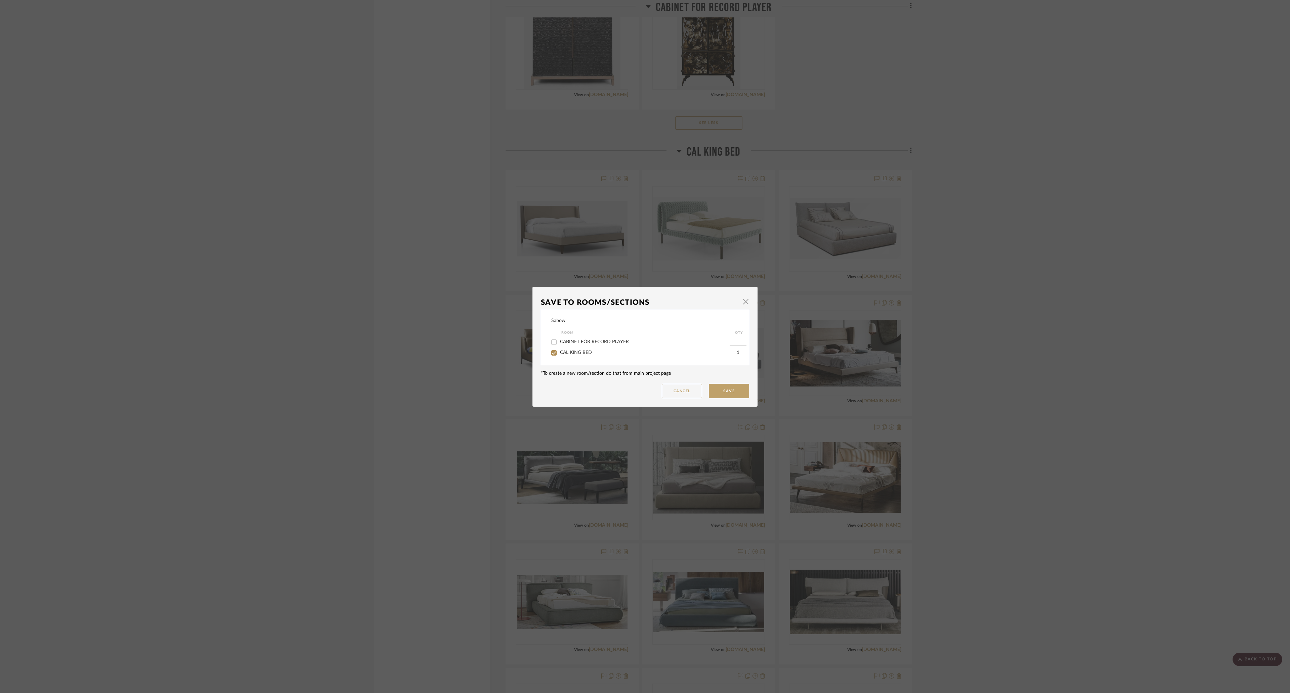
click at [585, 346] on span "CAL KING BED" at bounding box center [576, 352] width 32 height 5
click at [559, 346] on input "CAL KING BED" at bounding box center [554, 352] width 11 height 11
checkbox input "false"
click at [640, 346] on button "Save" at bounding box center [729, 391] width 40 height 14
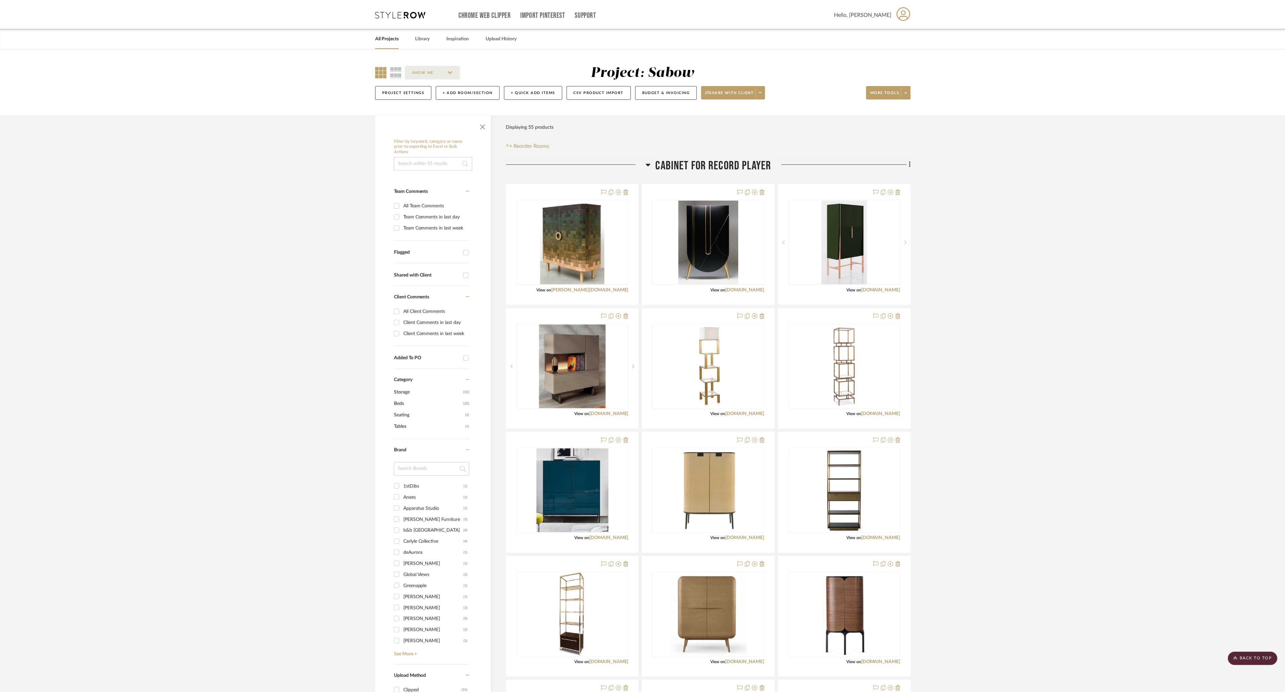
scroll to position [941, 0]
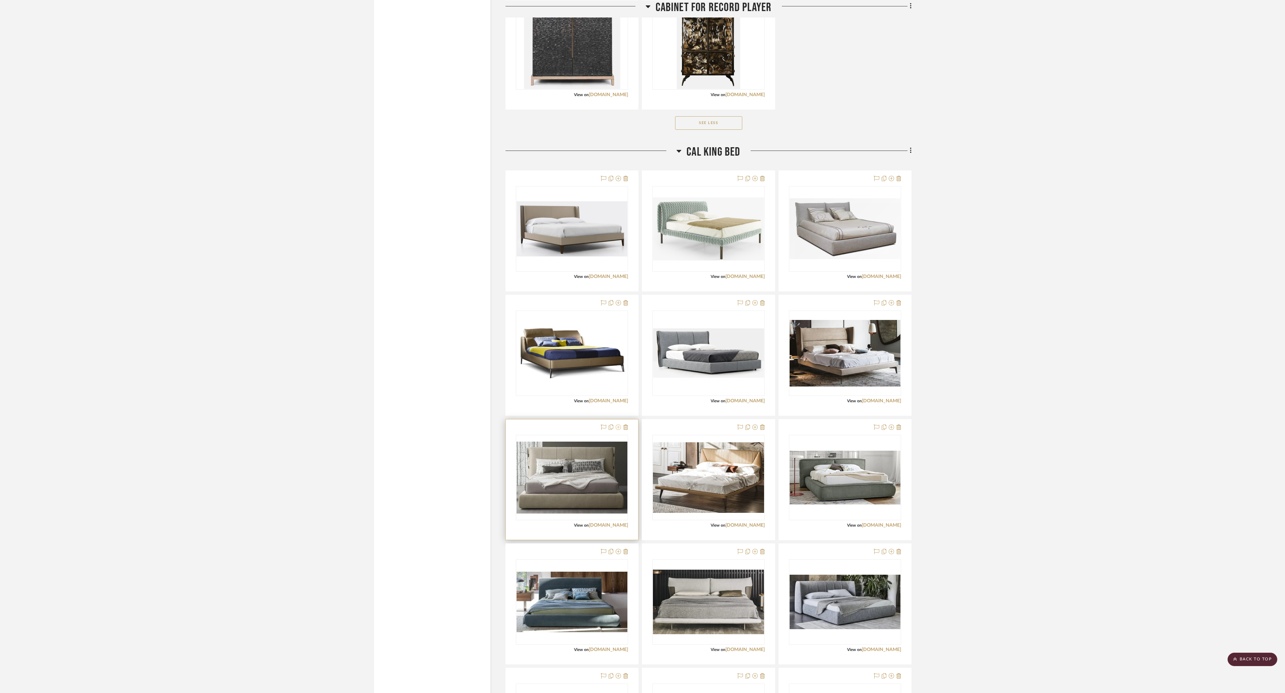
click at [617, 346] on icon at bounding box center [618, 426] width 5 height 5
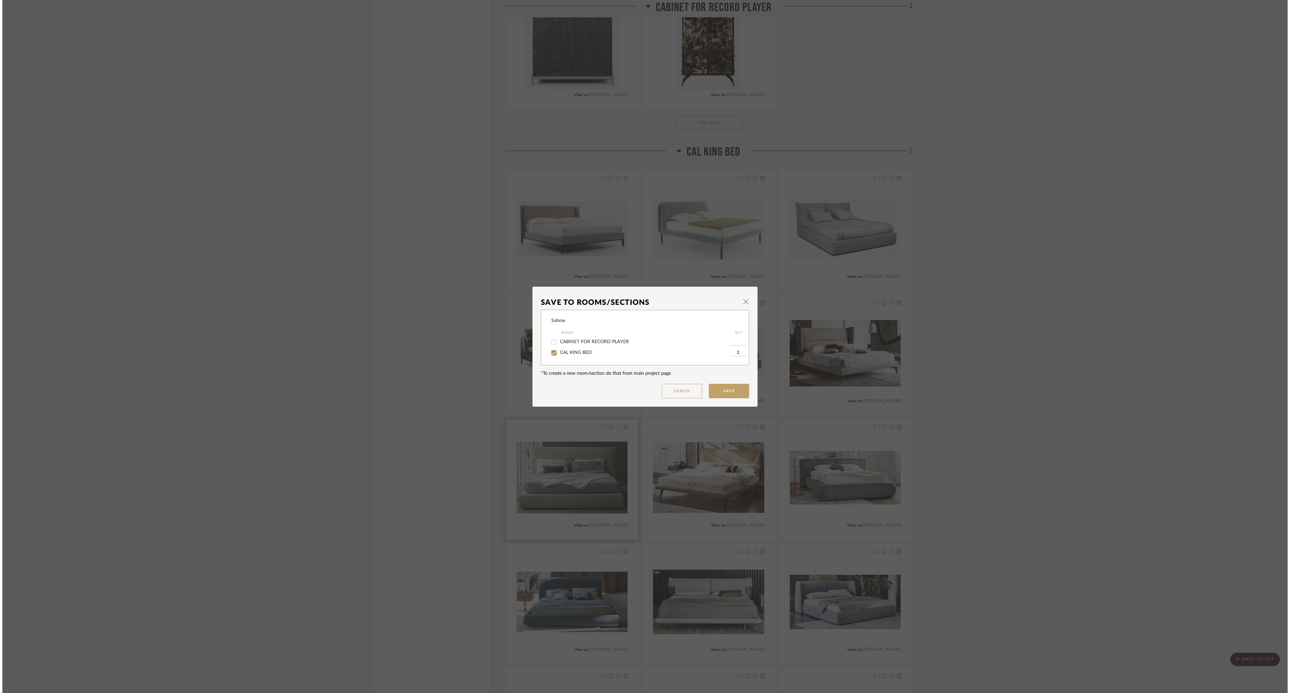
scroll to position [0, 0]
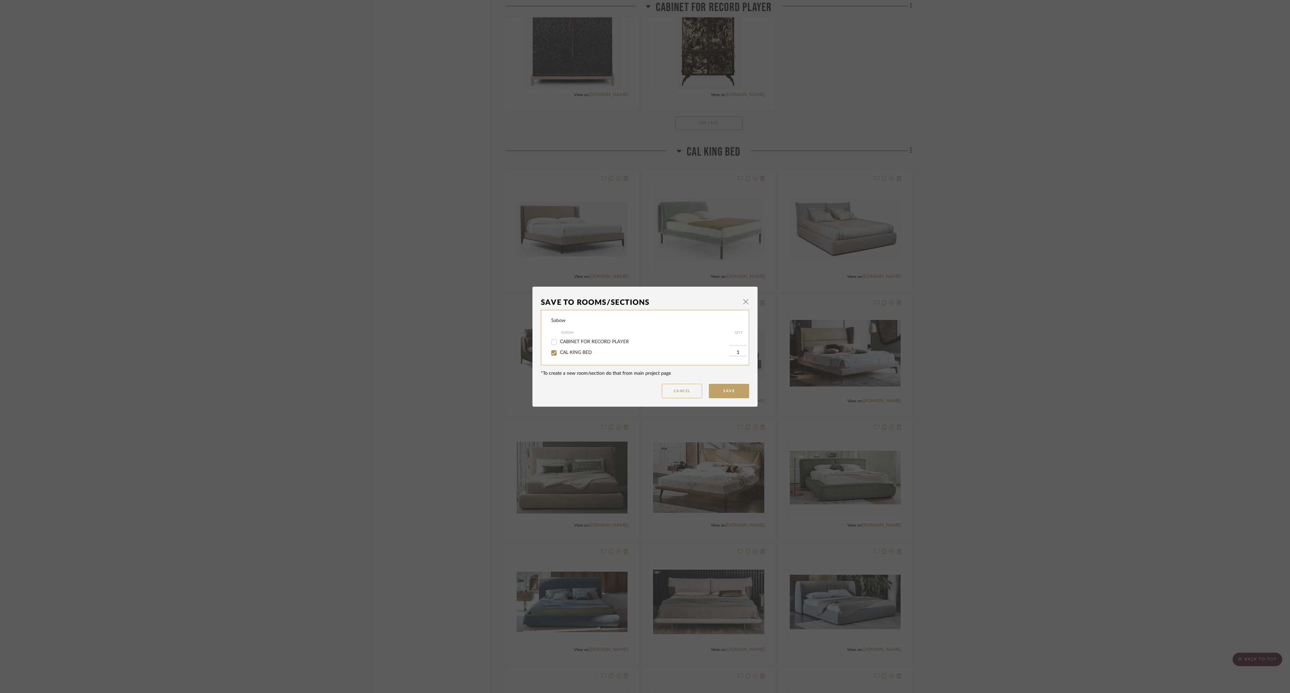
click at [587, 346] on div "CAL KING BED" at bounding box center [640, 352] width 178 height 11
click at [577, 346] on div "CAL KING BED" at bounding box center [640, 352] width 178 height 11
click at [582, 346] on span "CAL KING BED" at bounding box center [576, 352] width 32 height 5
click at [559, 346] on input "CAL KING BED" at bounding box center [554, 352] width 11 height 11
checkbox input "false"
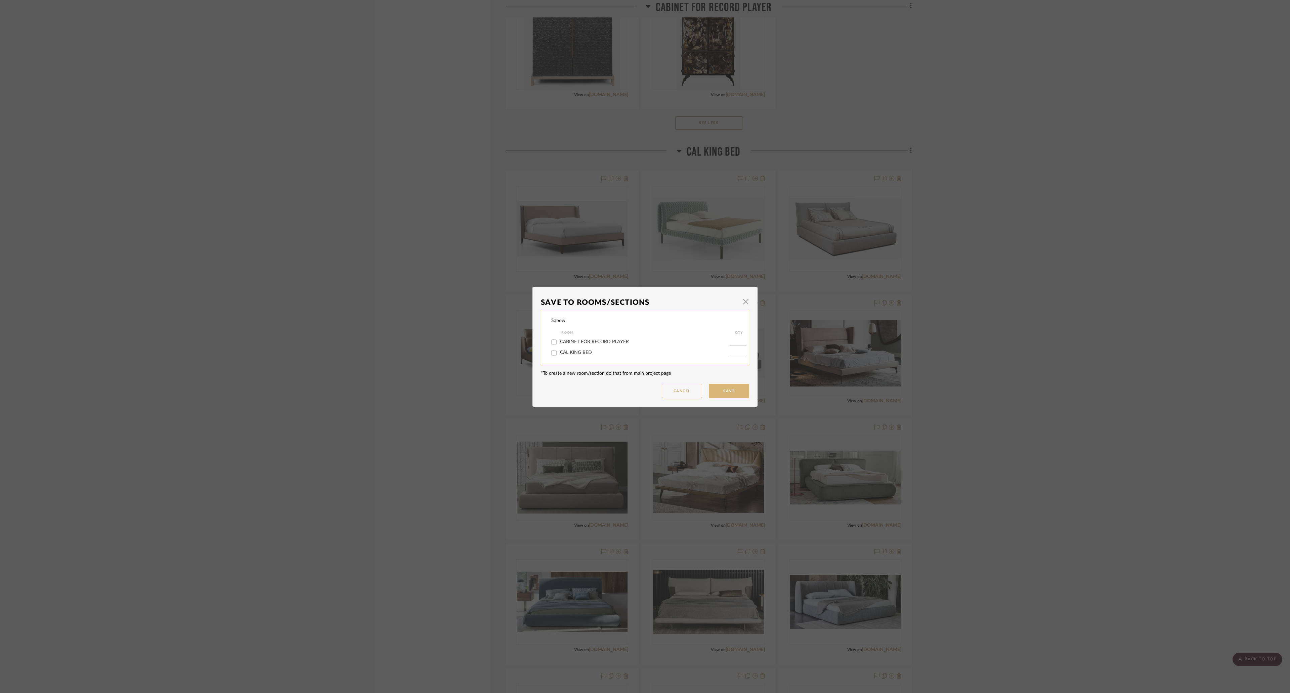
click at [640, 346] on button "Save" at bounding box center [729, 391] width 40 height 14
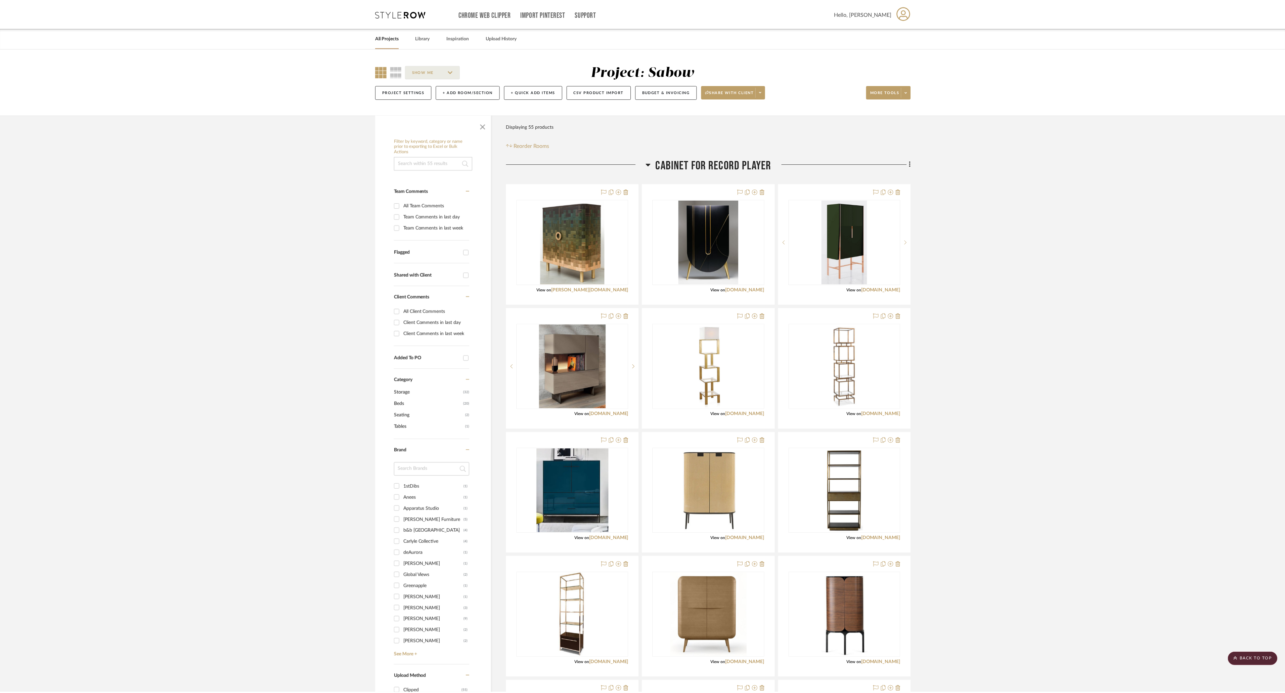
scroll to position [941, 0]
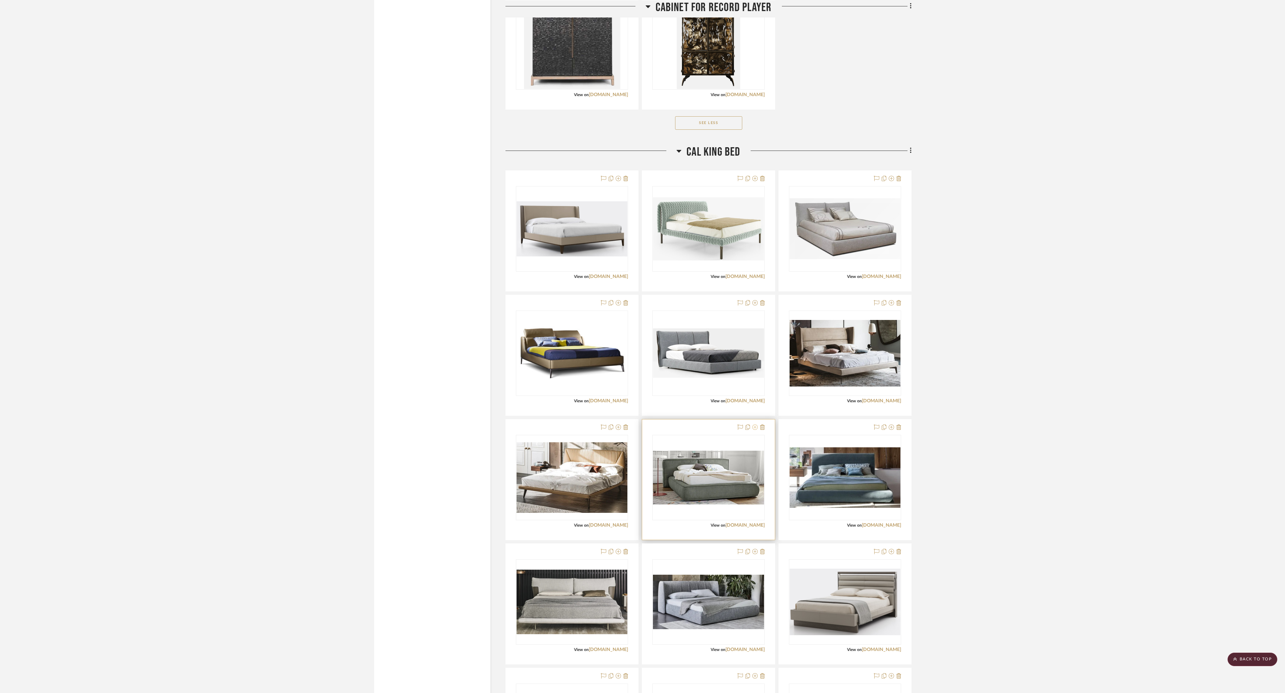
click at [640, 346] on fa-icon at bounding box center [755, 427] width 5 height 5
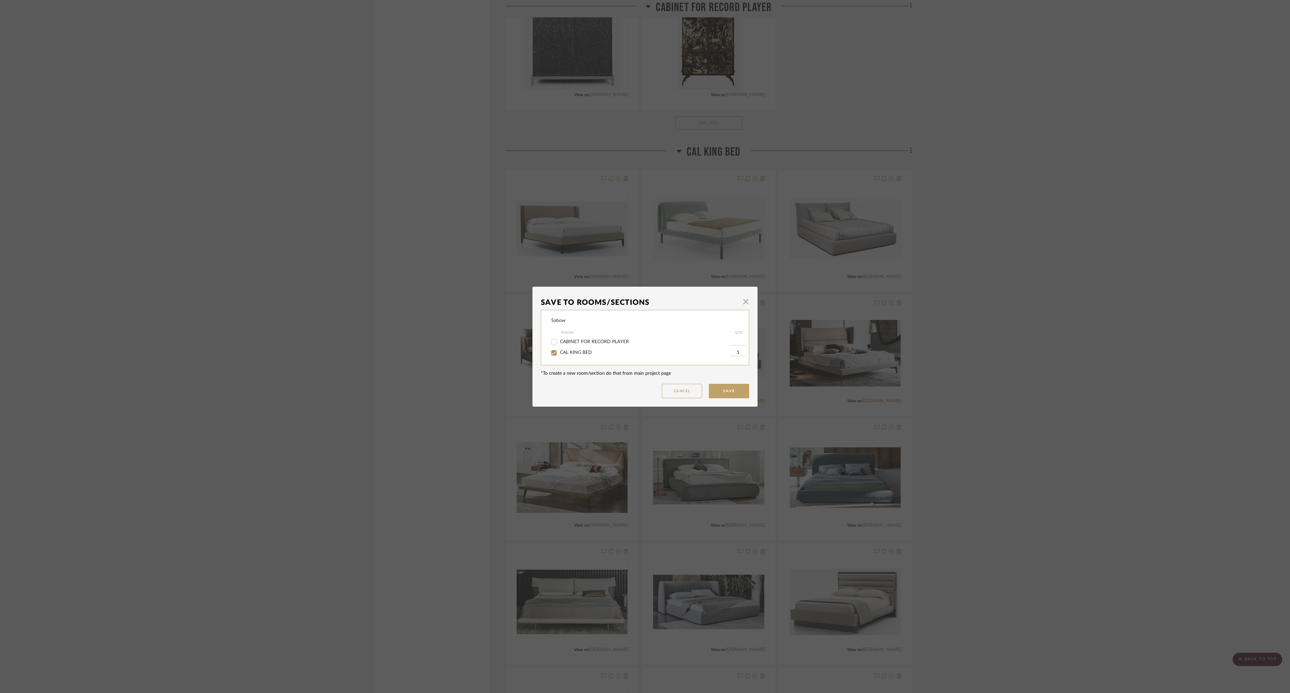
click at [591, 346] on label "CAL KING BED" at bounding box center [645, 353] width 170 height 6
click at [559, 346] on input "CAL KING BED" at bounding box center [554, 352] width 11 height 11
checkbox input "false"
click at [640, 346] on button "Save" at bounding box center [729, 391] width 40 height 14
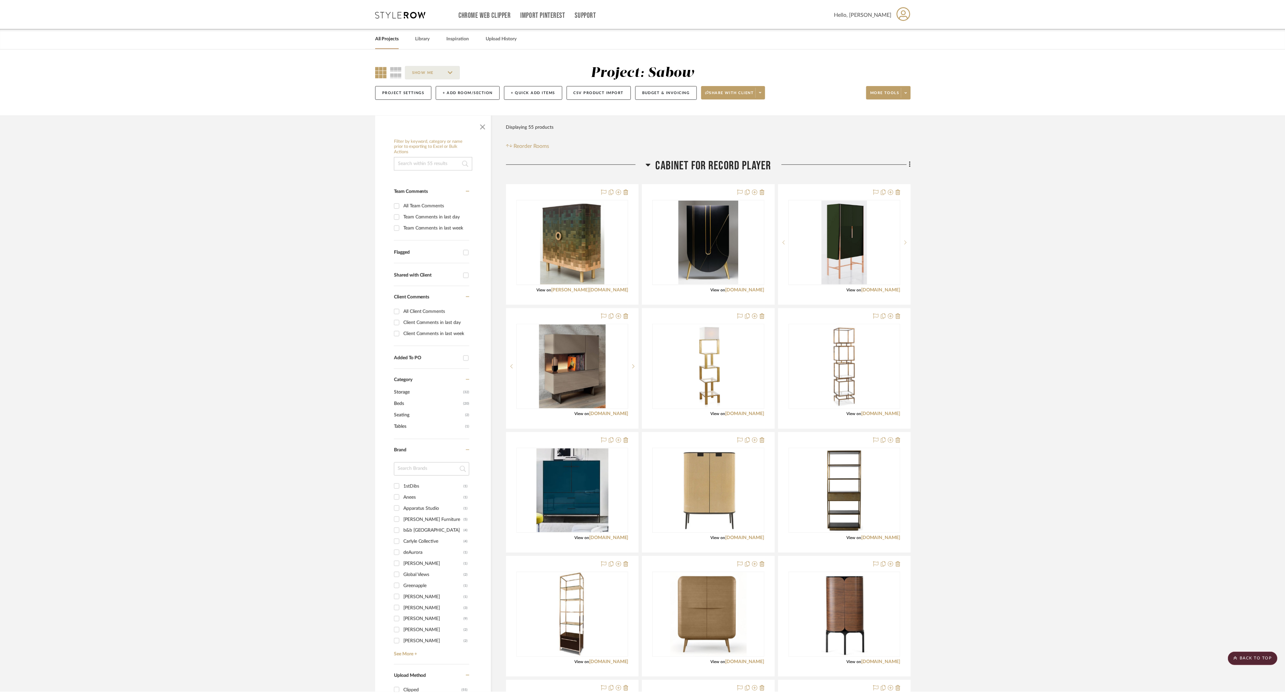
scroll to position [941, 0]
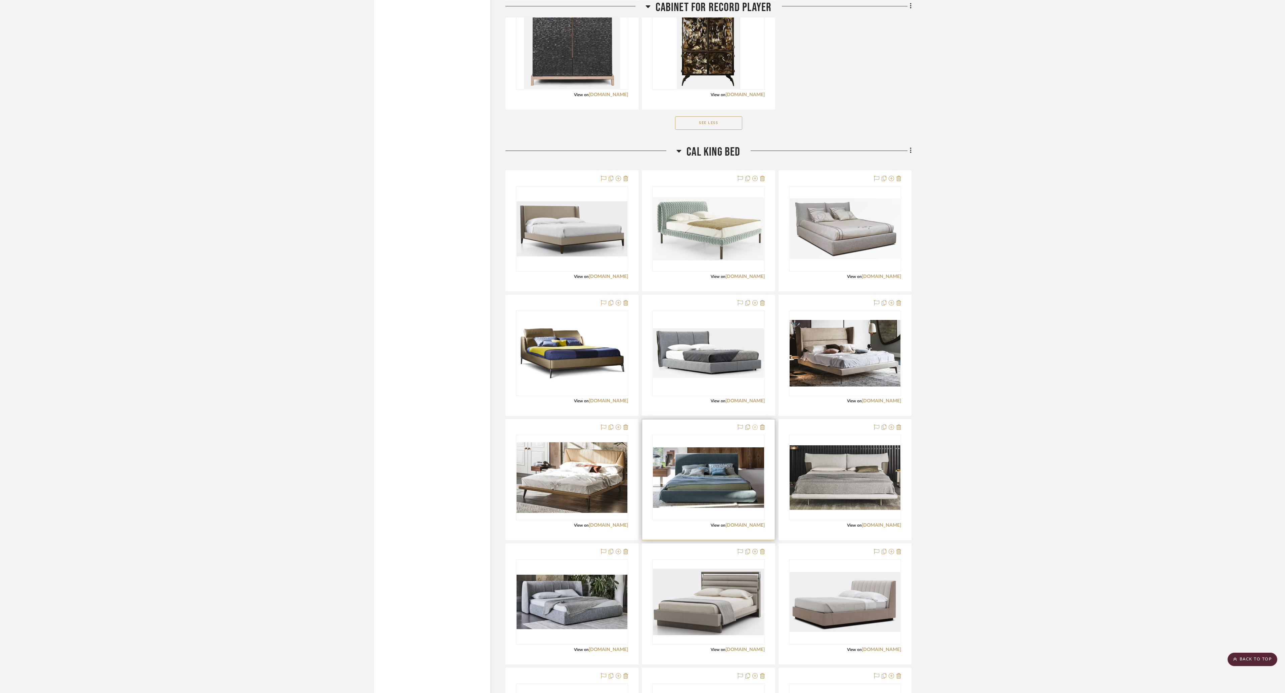
click at [640, 346] on icon at bounding box center [755, 426] width 5 height 5
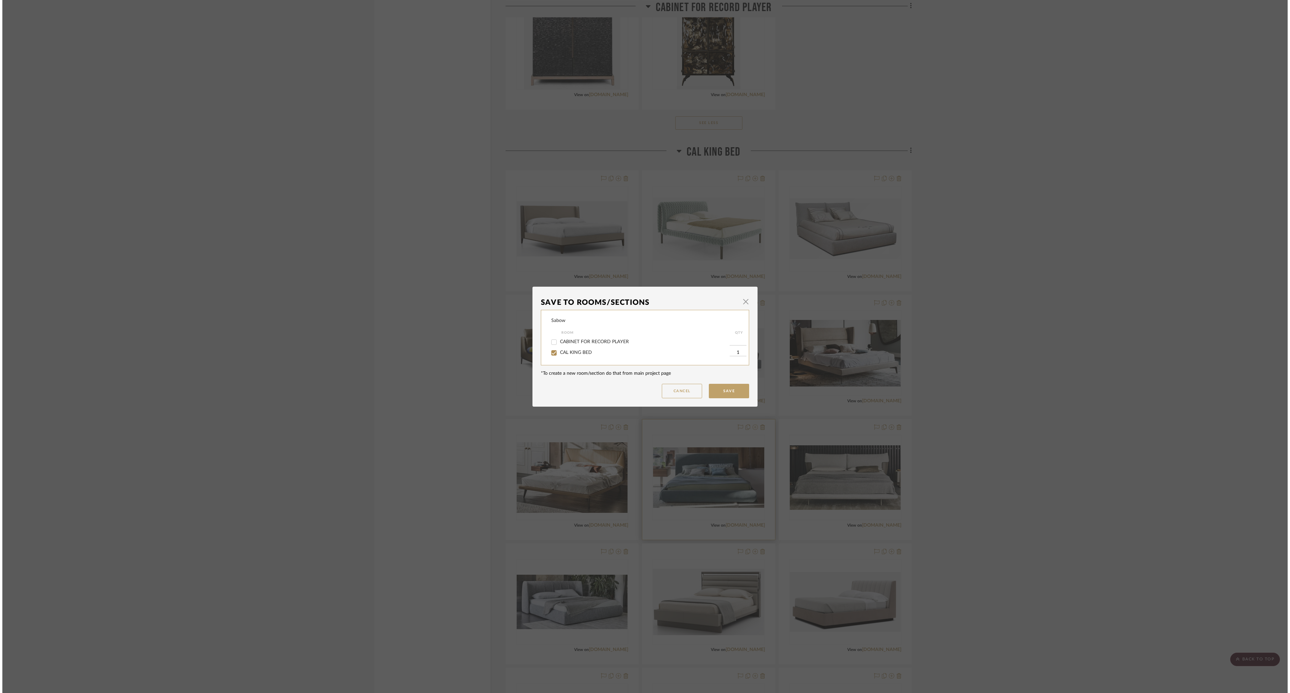
scroll to position [0, 0]
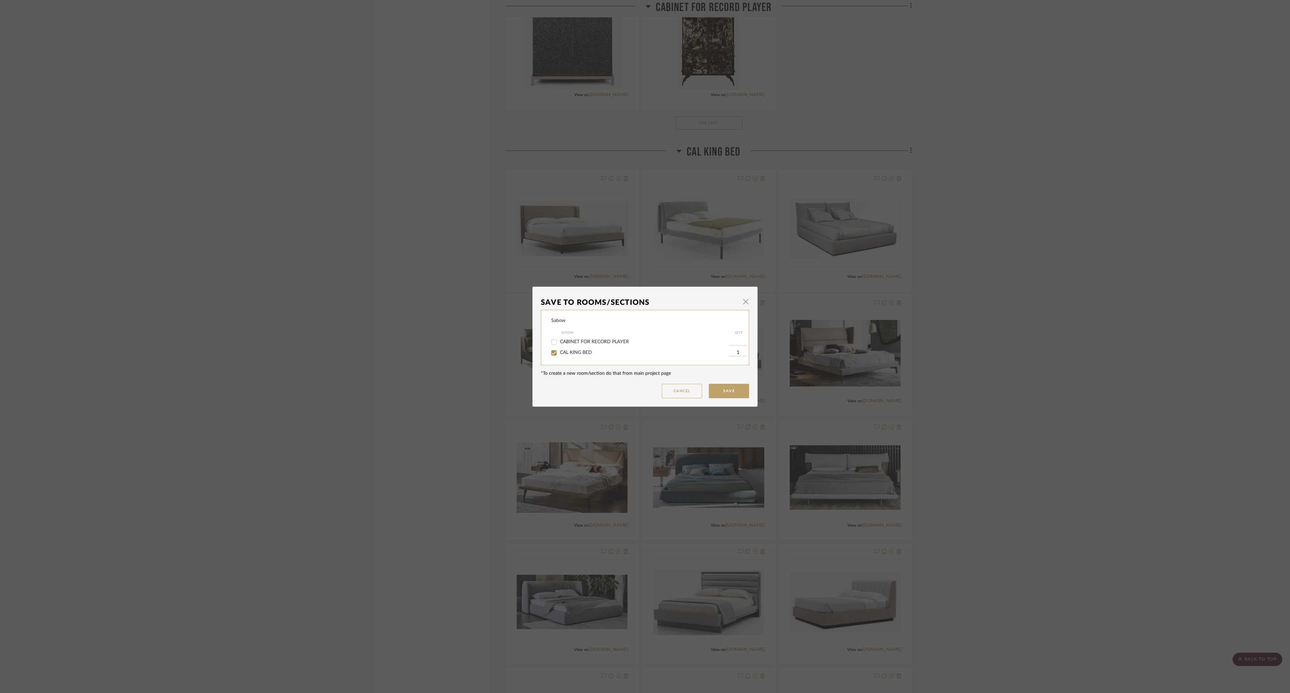
click at [578, 346] on span "CAL KING BED" at bounding box center [576, 352] width 32 height 5
click at [559, 346] on input "CAL KING BED" at bounding box center [554, 352] width 11 height 11
checkbox input "false"
click at [640, 346] on button "Save" at bounding box center [729, 391] width 40 height 14
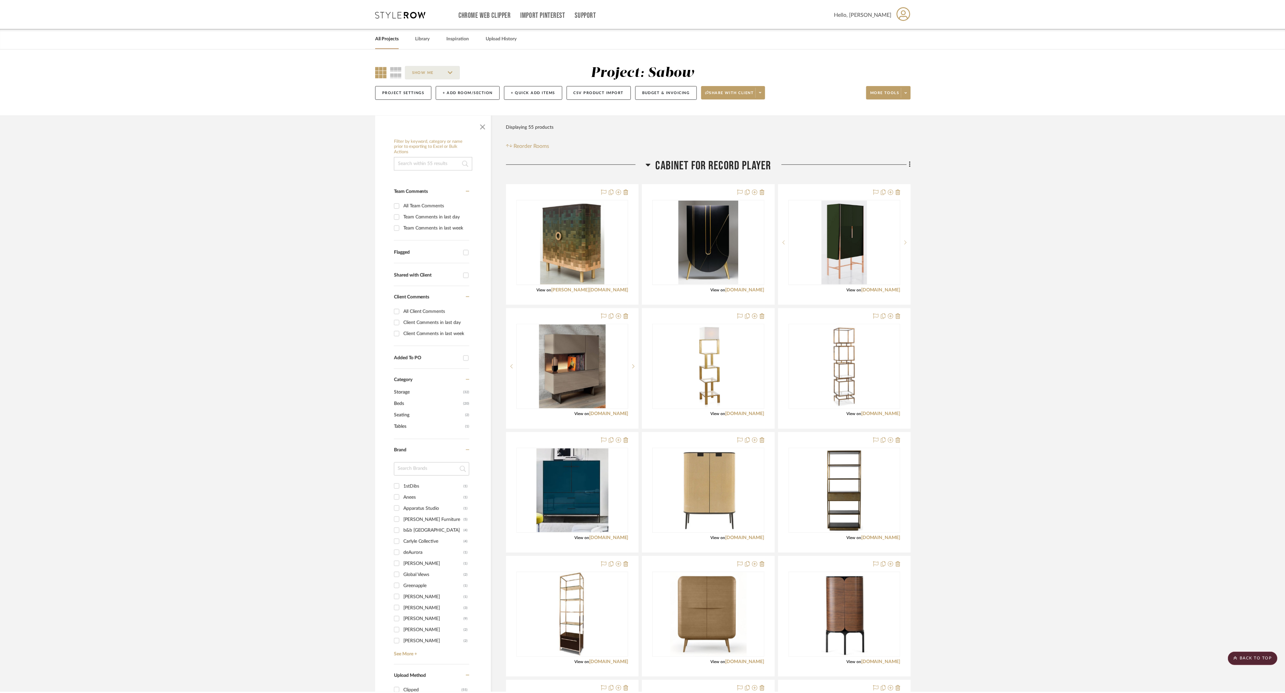
scroll to position [941, 0]
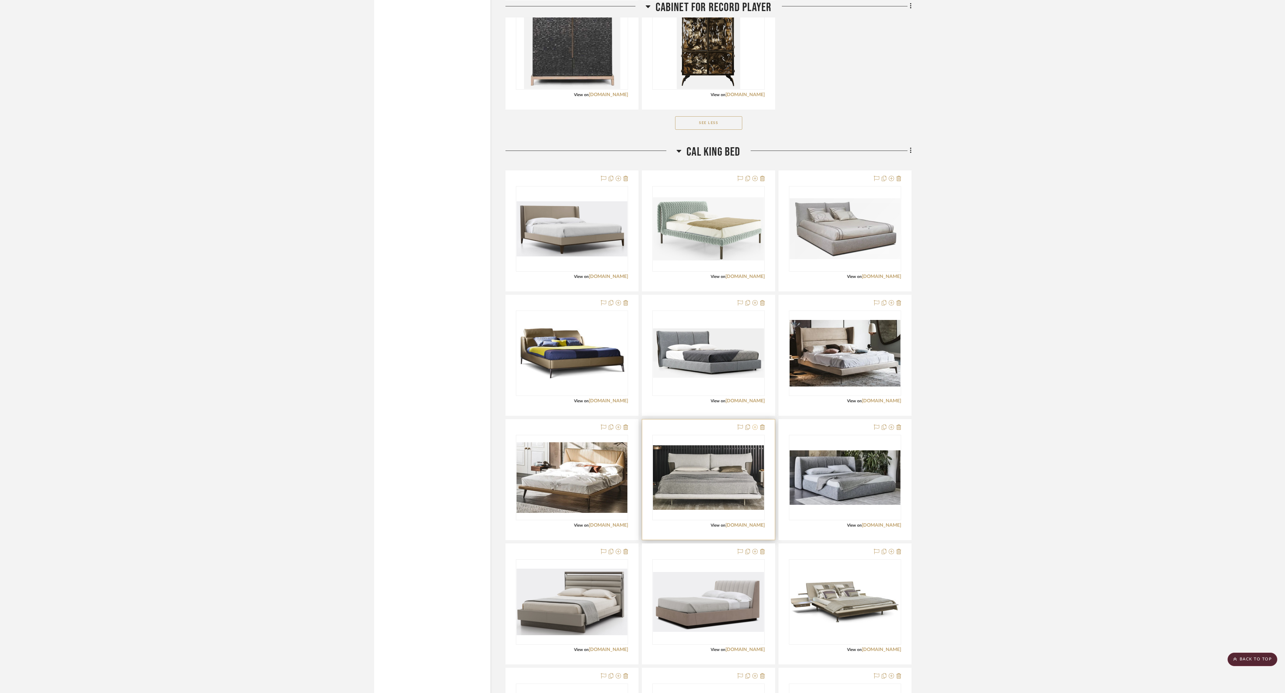
click at [640, 346] on icon at bounding box center [755, 426] width 5 height 5
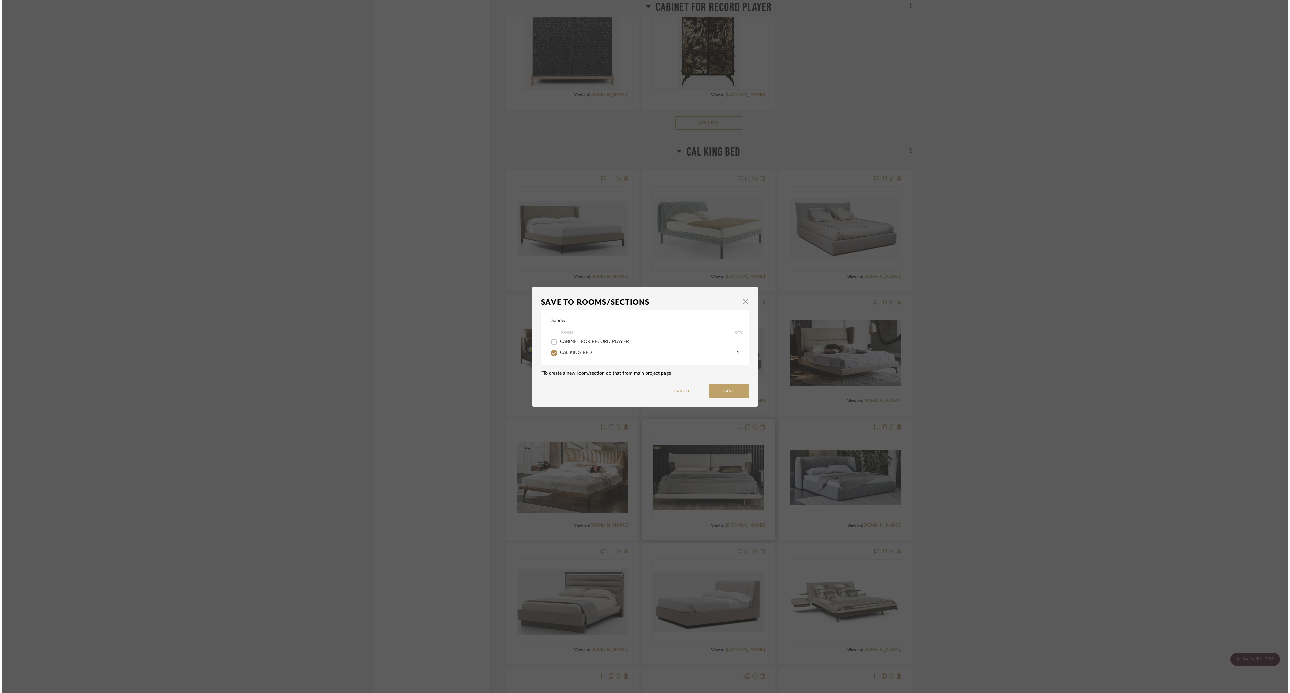
scroll to position [0, 0]
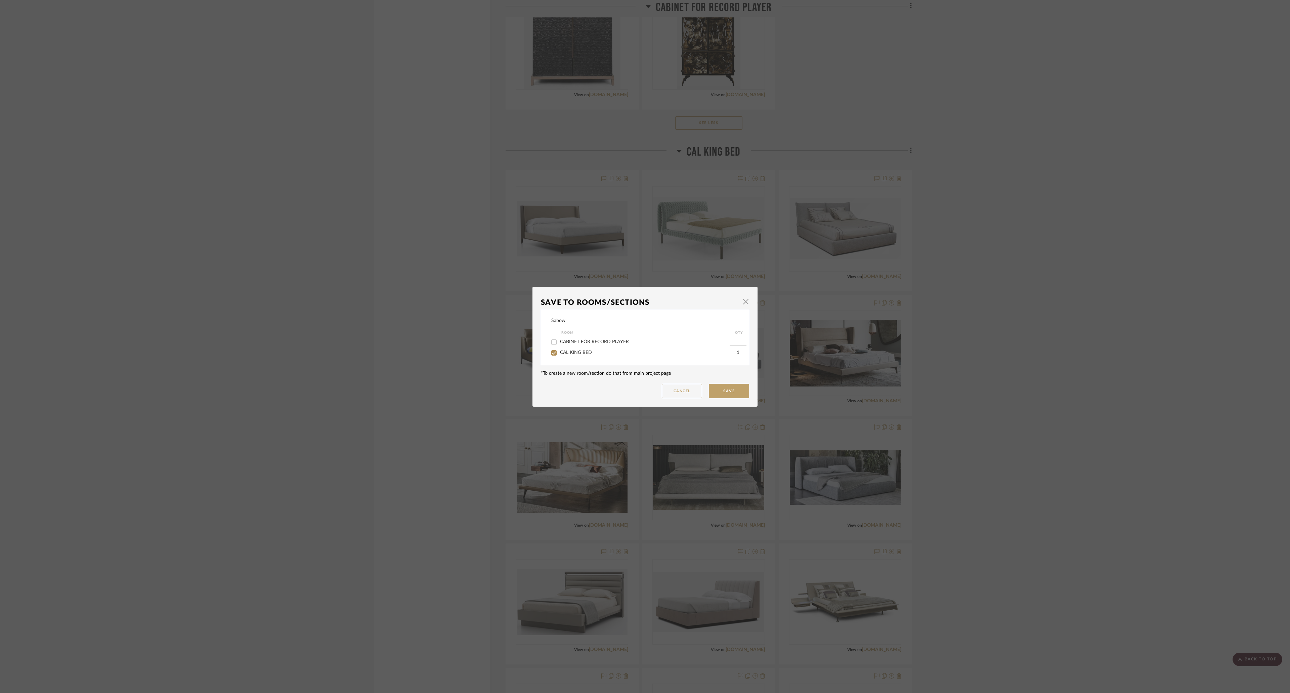
click at [576, 346] on span "CAL KING BED" at bounding box center [576, 352] width 32 height 5
click at [559, 346] on input "CAL KING BED" at bounding box center [554, 352] width 11 height 11
checkbox input "false"
click at [640, 346] on button "Save" at bounding box center [729, 391] width 40 height 14
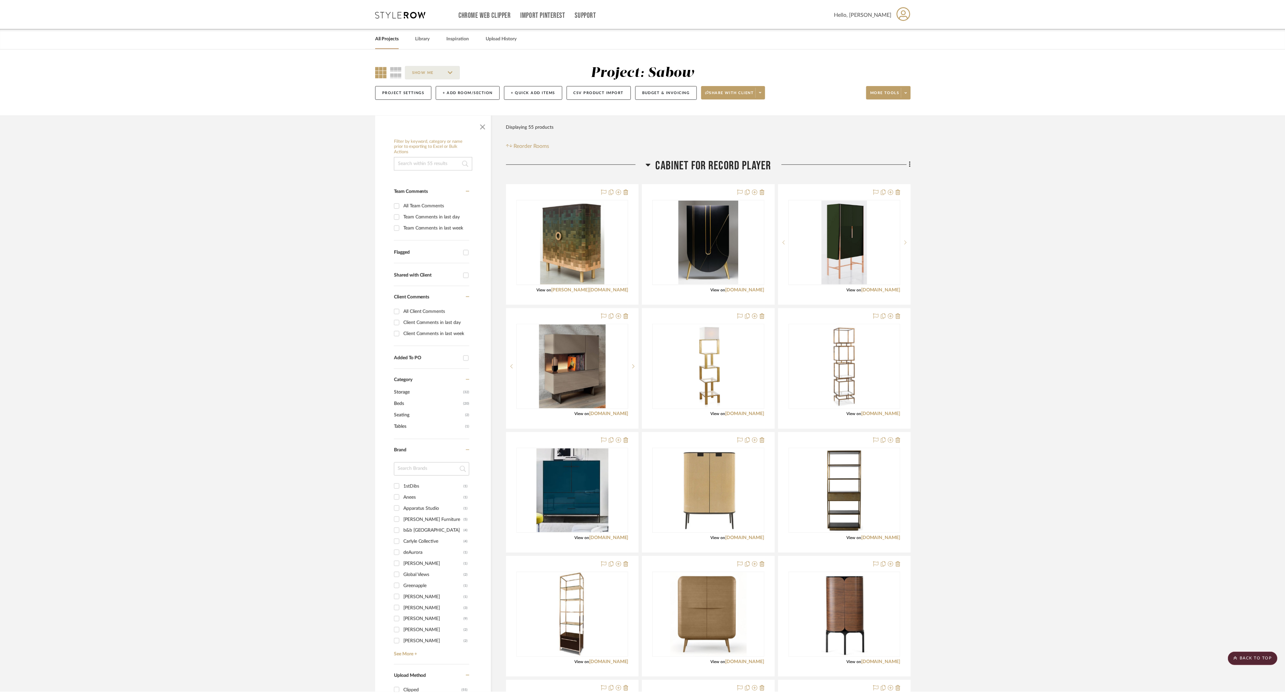
scroll to position [941, 0]
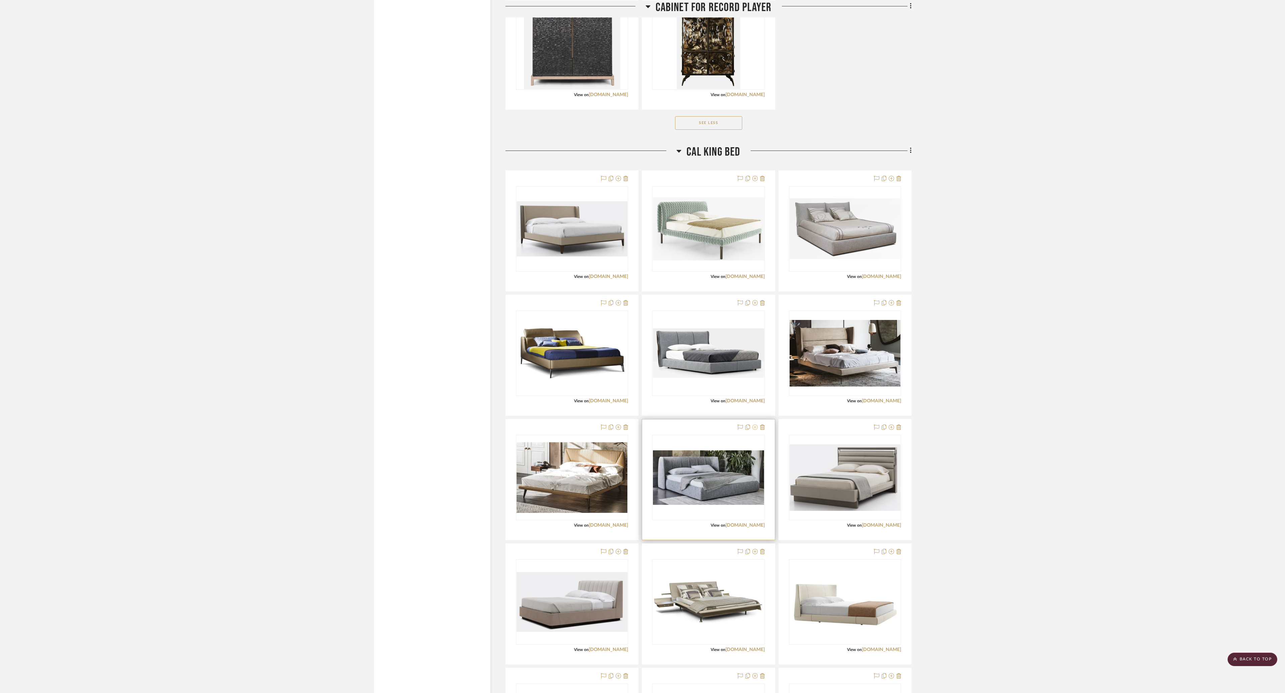
click at [640, 346] on icon at bounding box center [755, 426] width 5 height 5
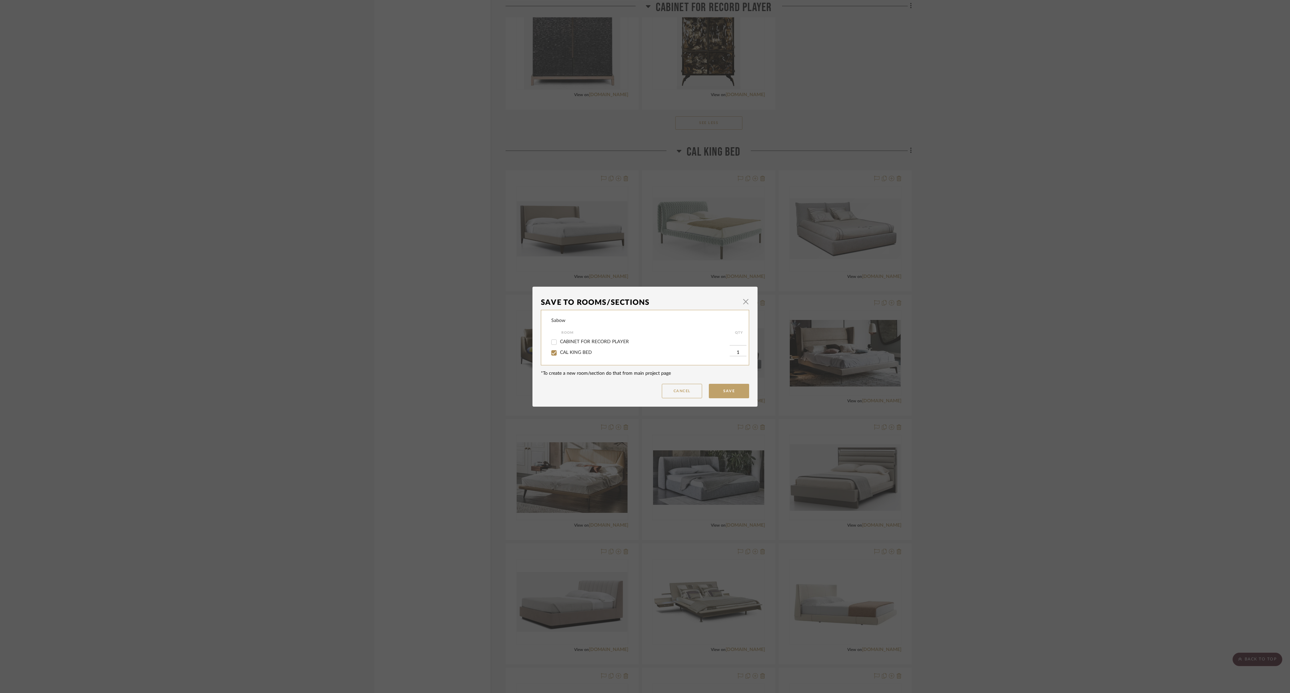
click at [574, 346] on span "CAL KING BED" at bounding box center [576, 352] width 32 height 5
click at [559, 346] on input "CAL KING BED" at bounding box center [554, 352] width 11 height 11
checkbox input "false"
click at [640, 346] on button "Save" at bounding box center [729, 391] width 40 height 14
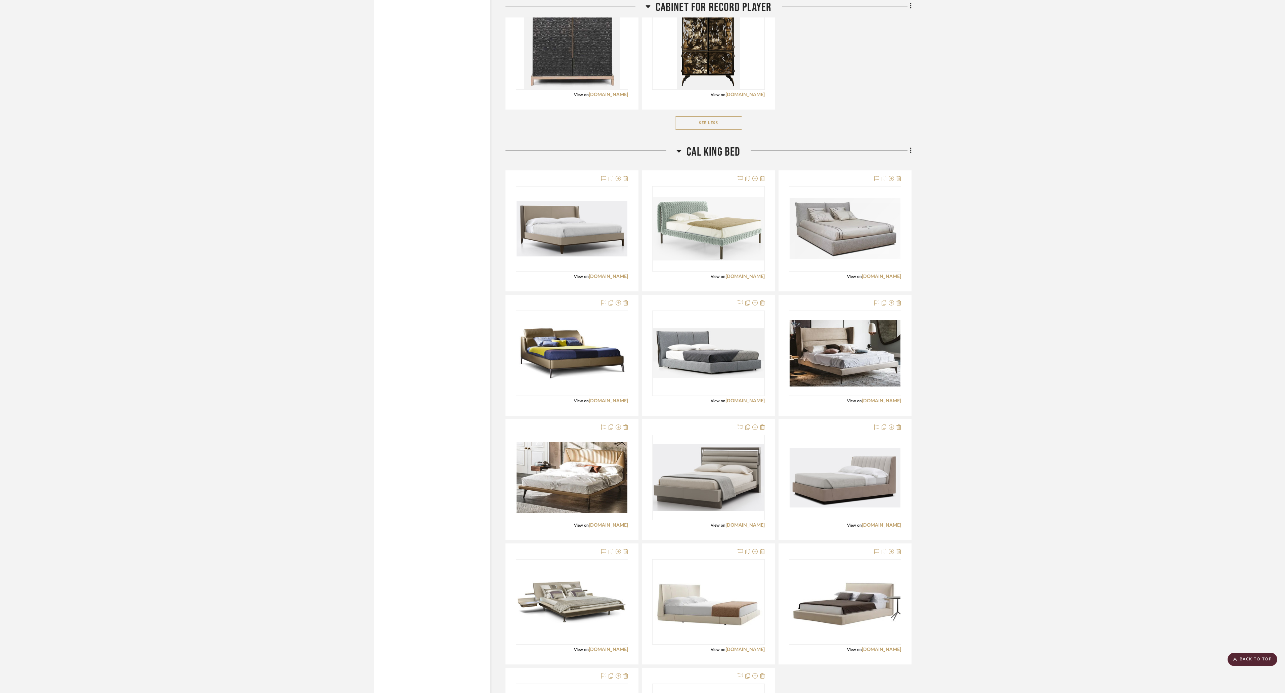
scroll to position [1075, 0]
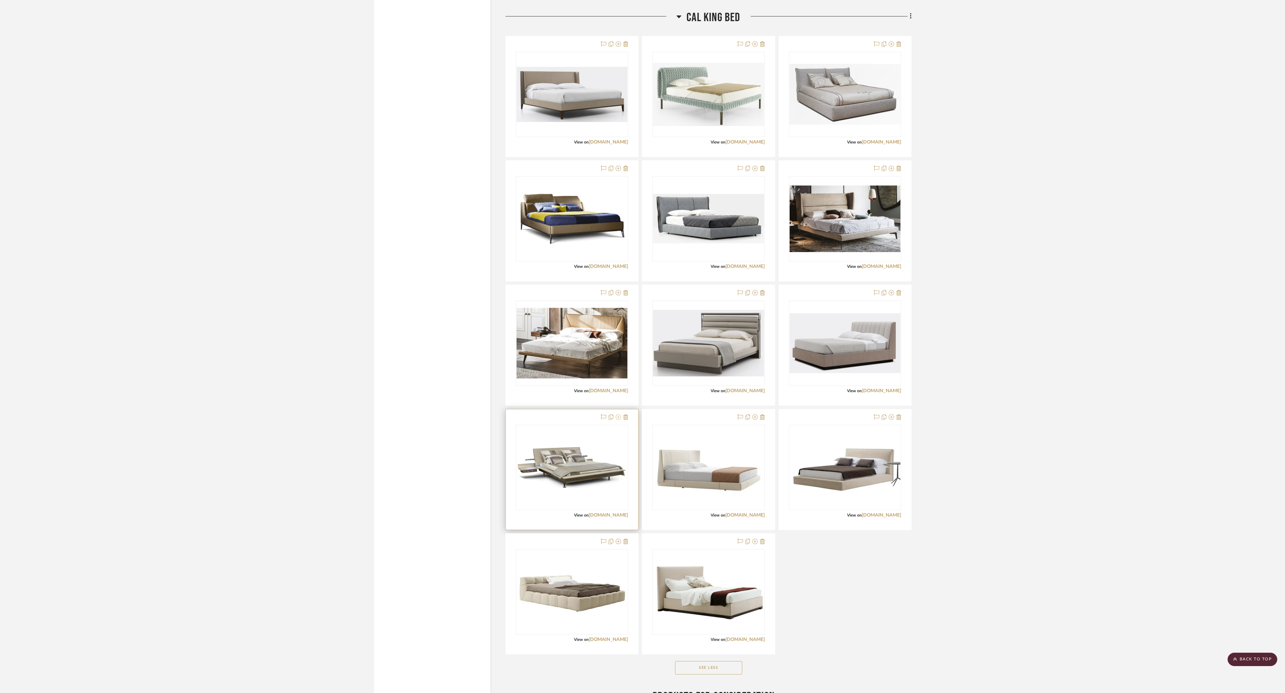
click at [616, 346] on icon at bounding box center [618, 416] width 5 height 5
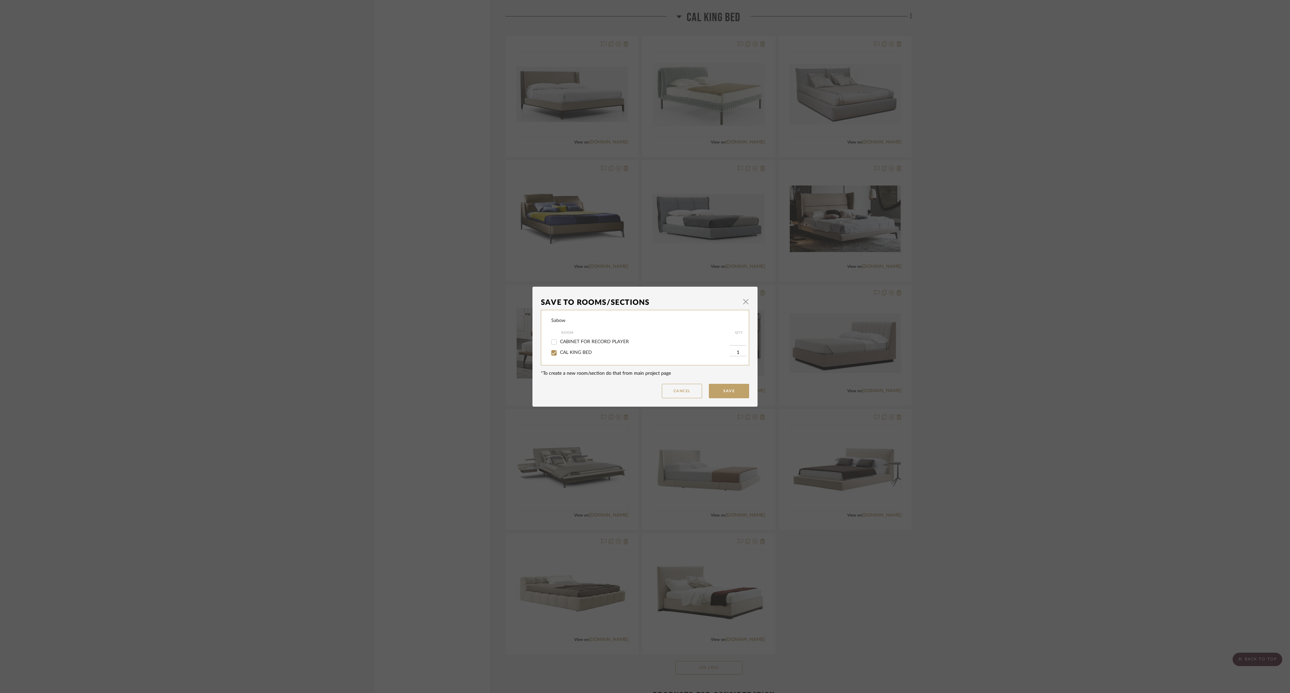
click at [568, 346] on span "CAL KING BED" at bounding box center [576, 352] width 32 height 5
click at [559, 346] on input "CAL KING BED" at bounding box center [554, 352] width 11 height 11
checkbox input "false"
click at [640, 346] on button "Cancel" at bounding box center [682, 391] width 40 height 14
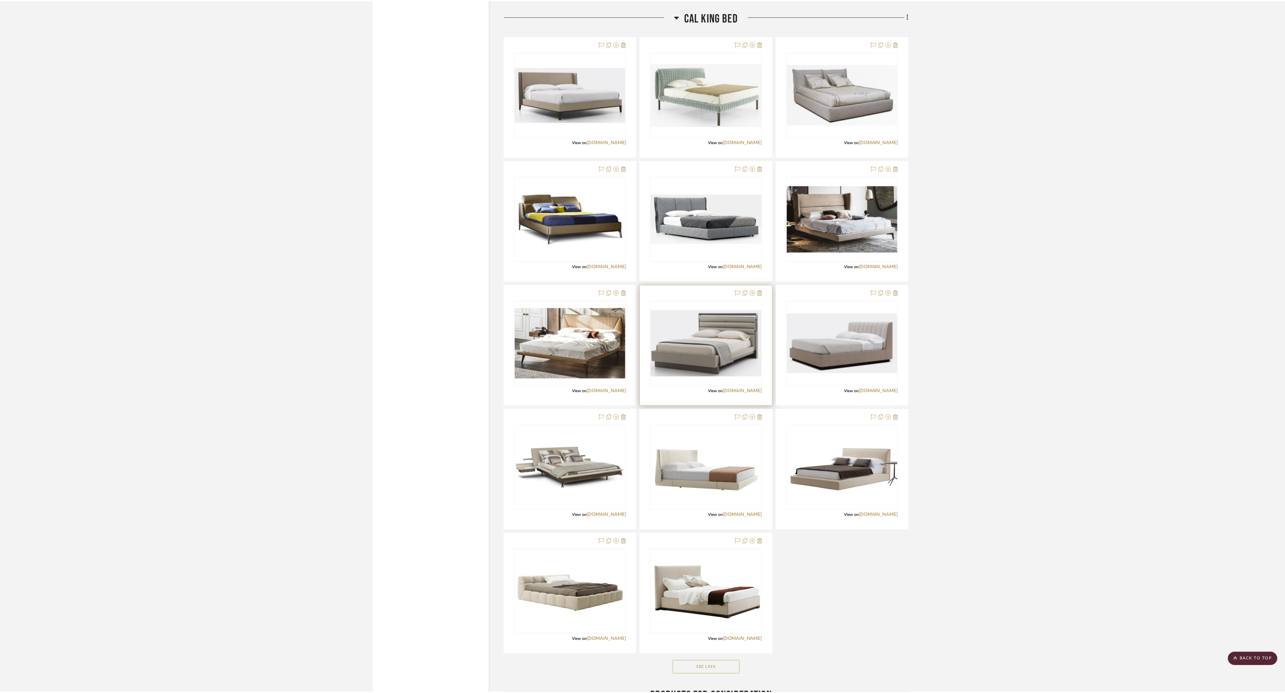
scroll to position [1075, 0]
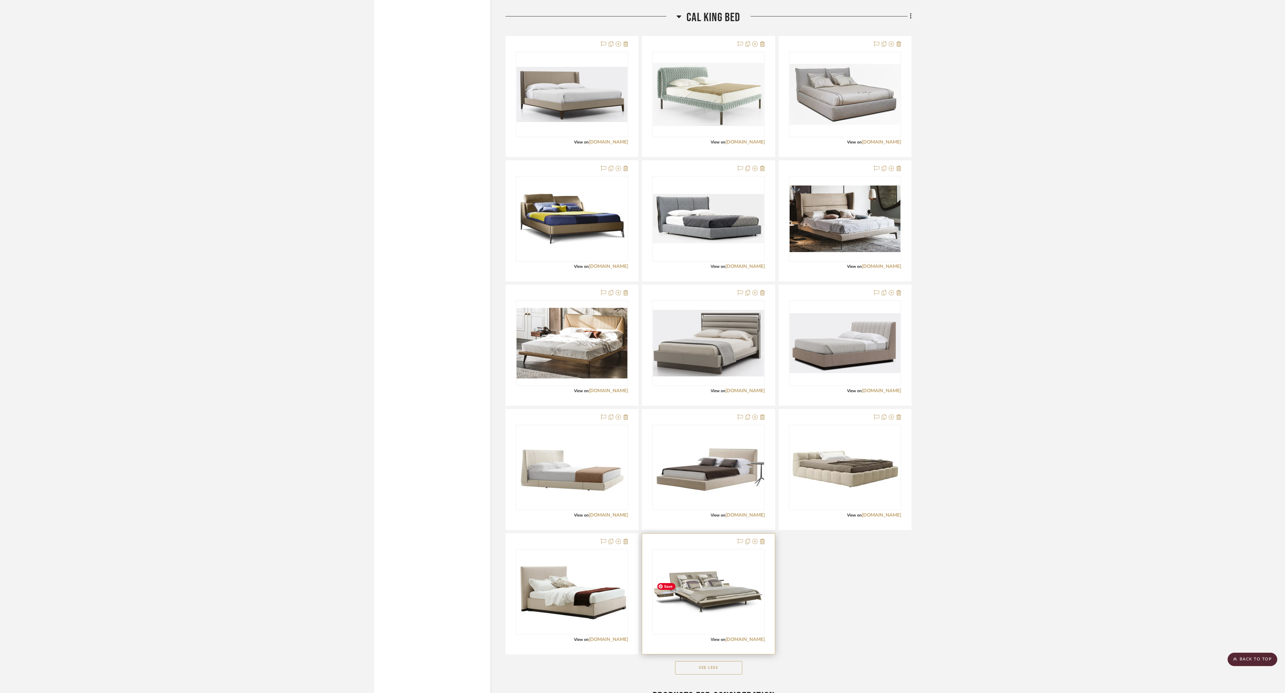
click at [640, 346] on img "0" at bounding box center [708, 592] width 111 height 42
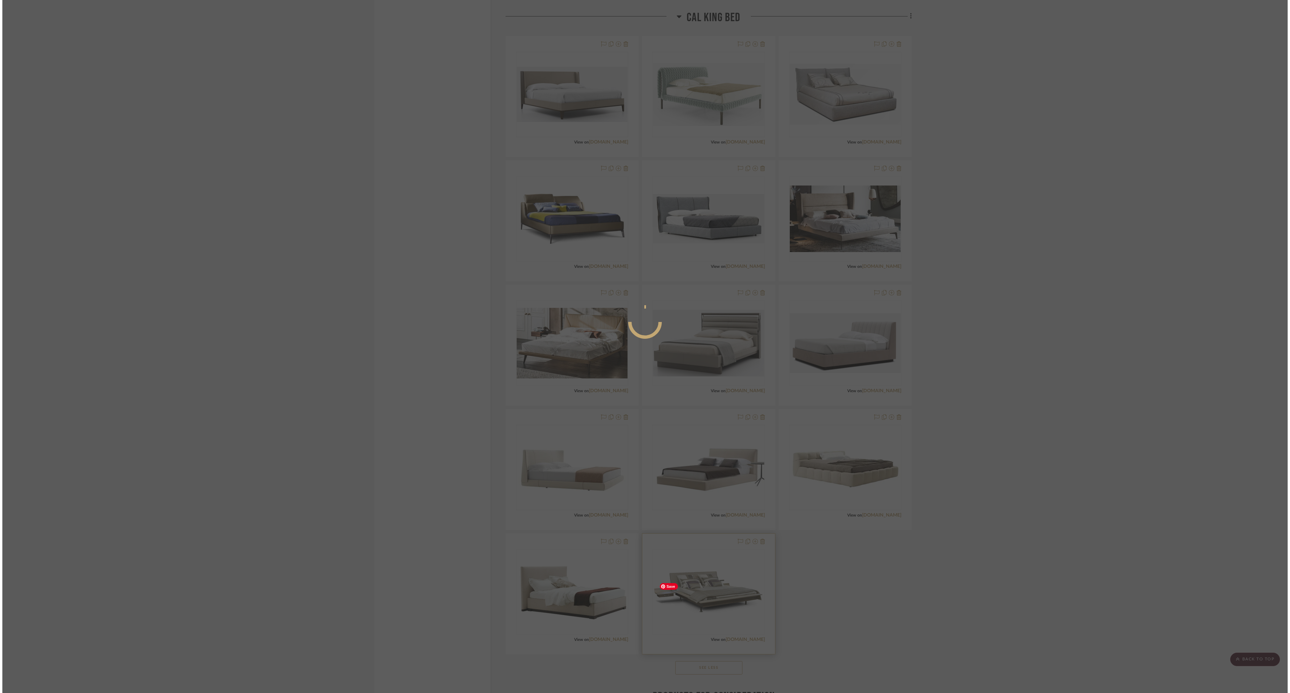
scroll to position [0, 0]
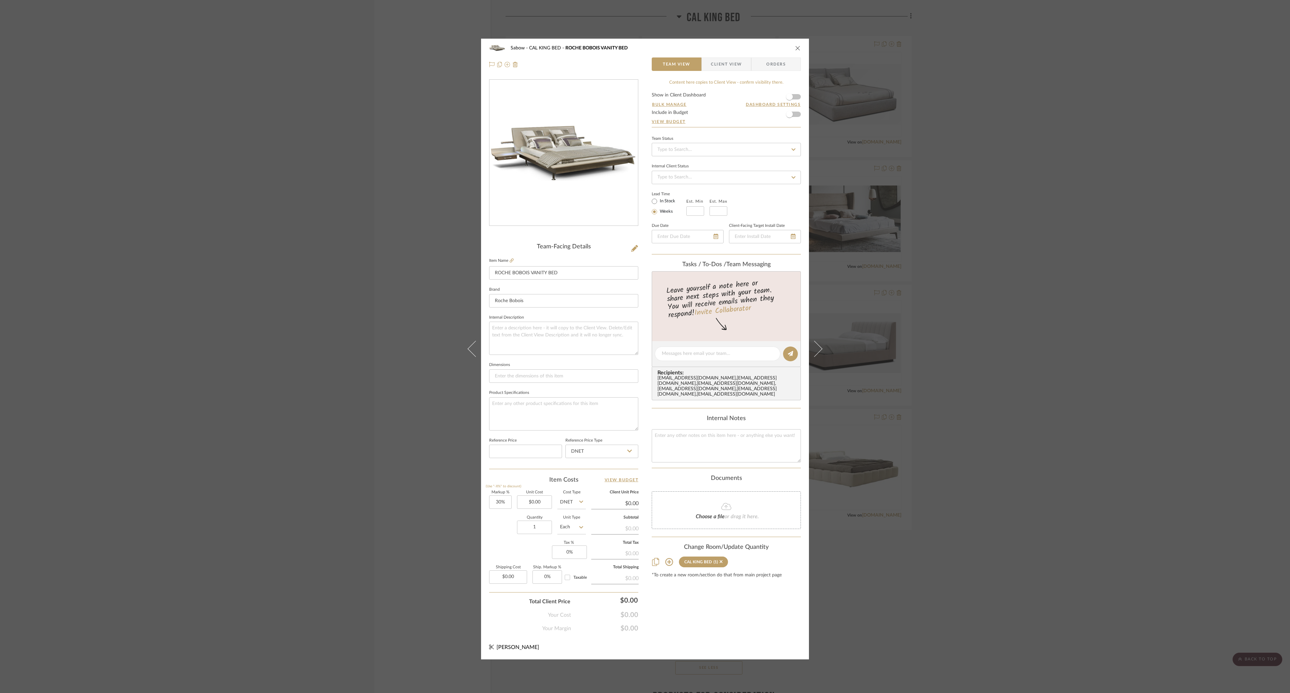
click at [640, 46] on div "[PERSON_NAME] [PERSON_NAME] BED [PERSON_NAME] BOBOIS VANITY BED Team View Clien…" at bounding box center [645, 56] width 328 height 35
click at [640, 46] on button "close" at bounding box center [798, 48] width 6 height 6
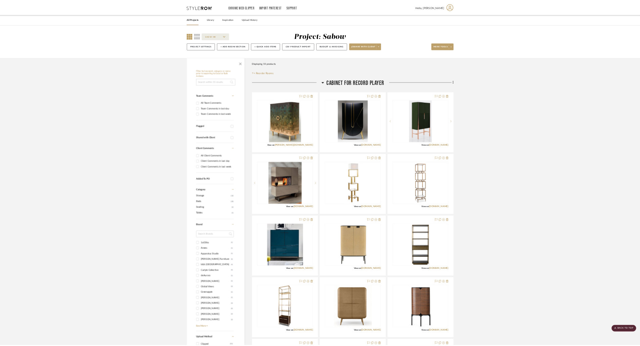
scroll to position [1075, 0]
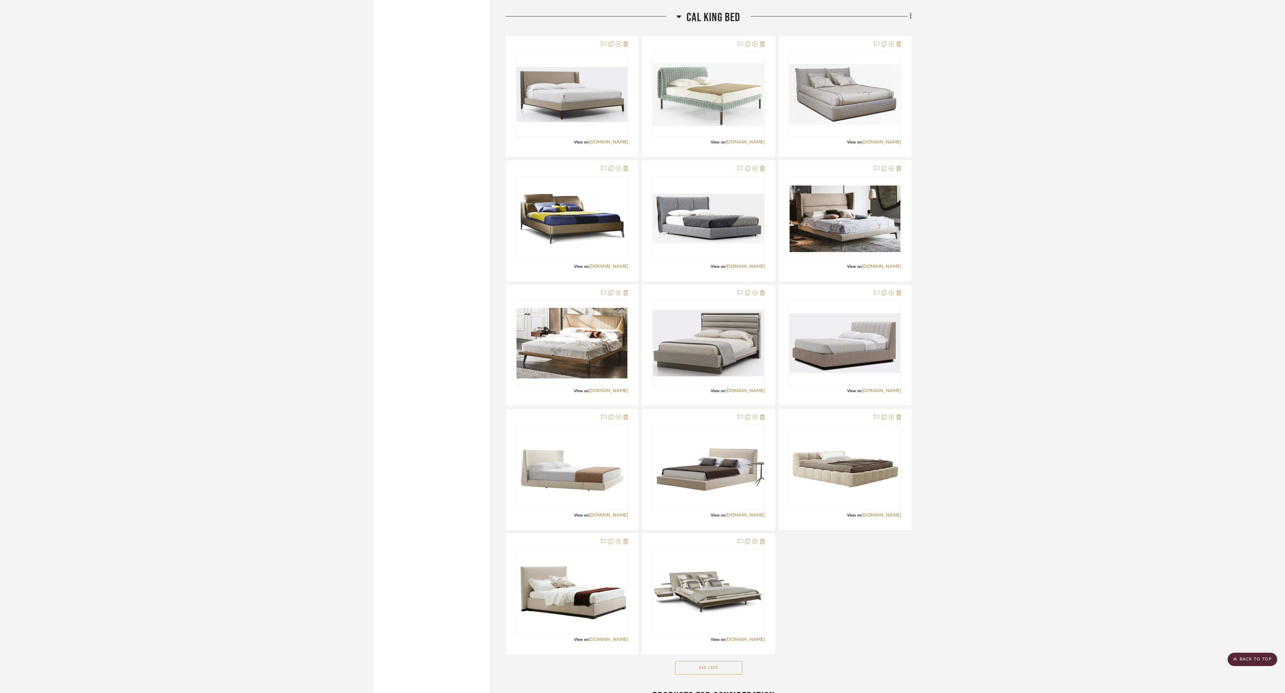
click at [640, 337] on project-details-page "SHOW ME Project: Sabow Project Settings + Add Room/Section + Quick Add Items CS…" at bounding box center [642, 53] width 1285 height 2161
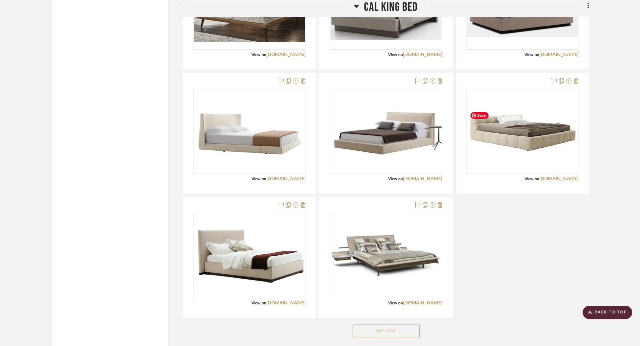
scroll to position [1445, 0]
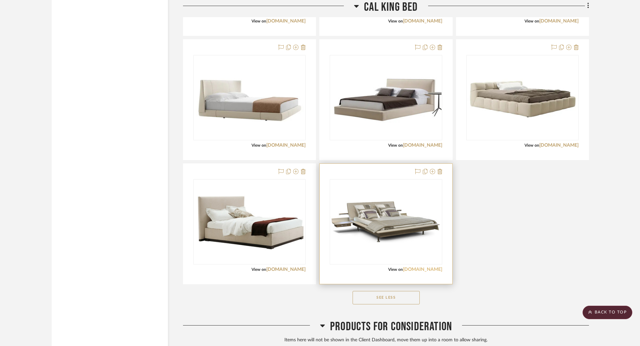
click at [434, 268] on link "[DOMAIN_NAME]" at bounding box center [422, 269] width 39 height 5
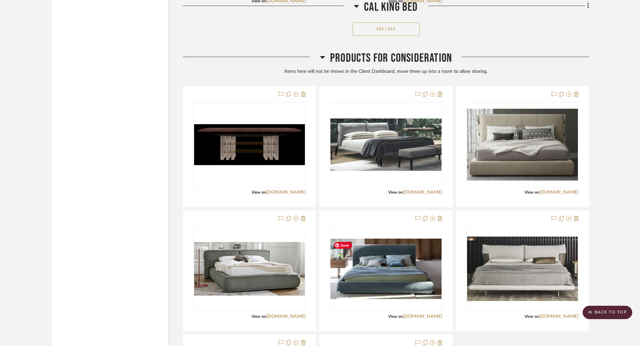
scroll to position [1848, 0]
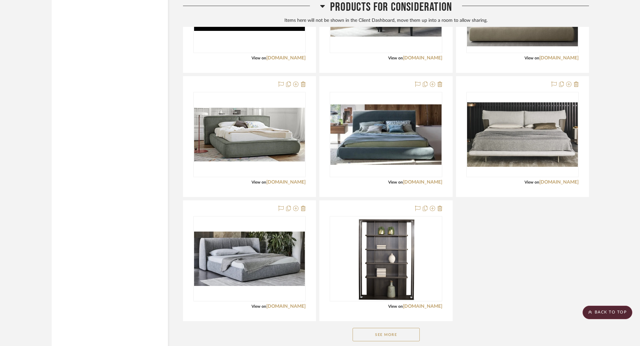
drag, startPoint x: 400, startPoint y: 334, endPoint x: 454, endPoint y: 313, distance: 57.6
click at [405, 335] on button "See More" at bounding box center [386, 334] width 67 height 13
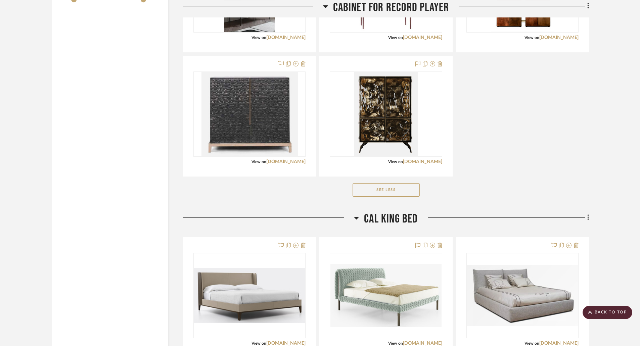
scroll to position [672, 0]
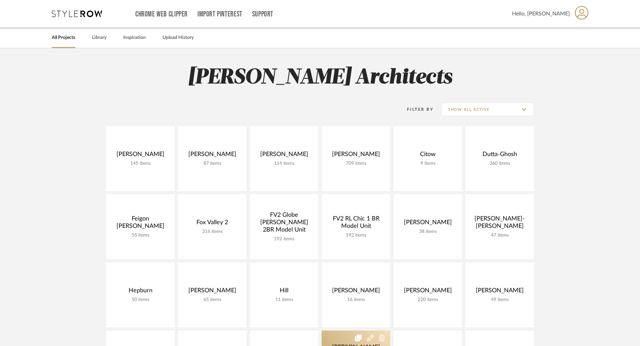
scroll to position [168, 0]
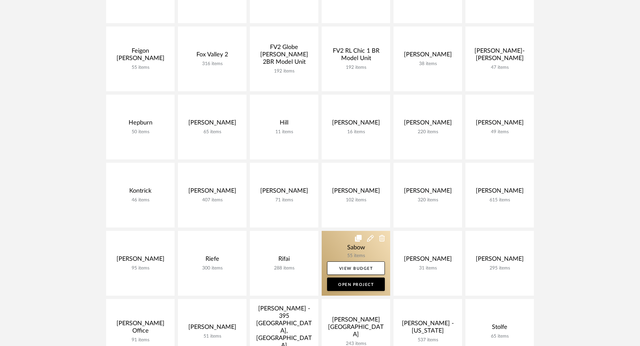
click at [355, 247] on link at bounding box center [356, 263] width 69 height 65
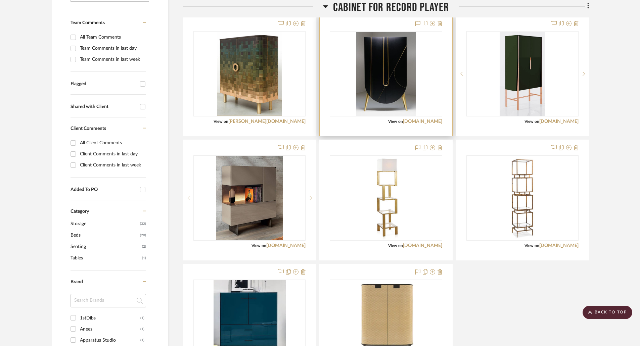
scroll to position [336, 0]
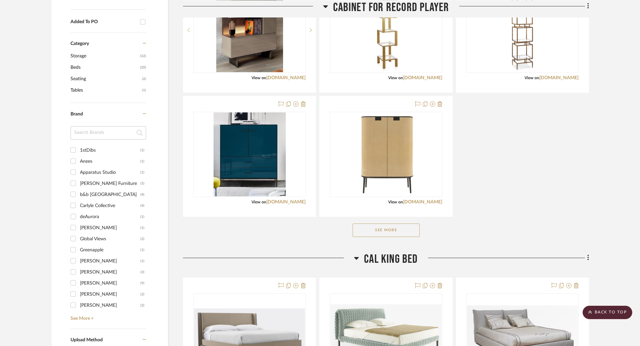
click at [386, 229] on button "See More" at bounding box center [386, 230] width 67 height 13
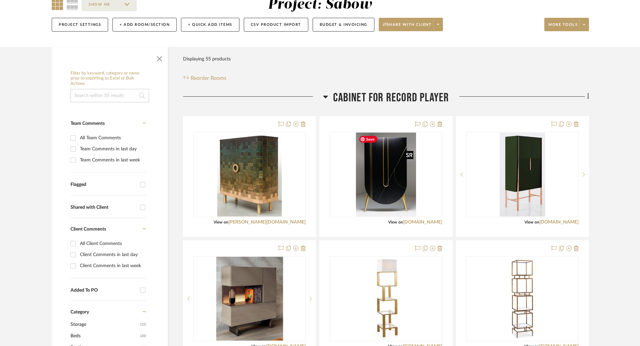
scroll to position [0, 0]
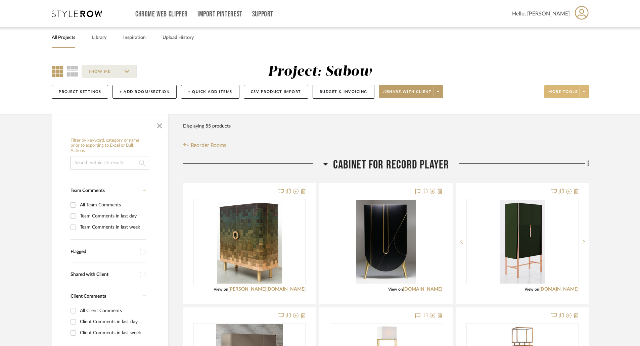
click at [585, 91] on icon at bounding box center [584, 92] width 2 height 4
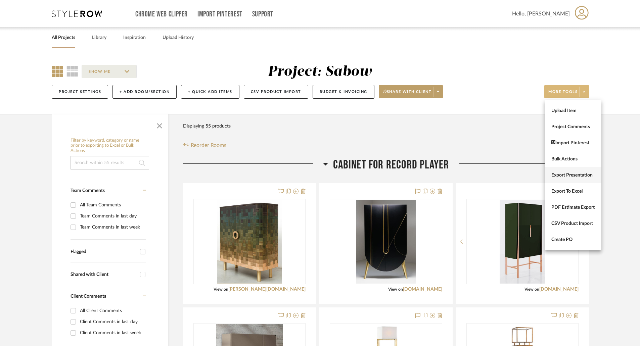
click at [579, 176] on span "Export Presentation" at bounding box center [573, 176] width 43 height 6
